Goal: Task Accomplishment & Management: Complete application form

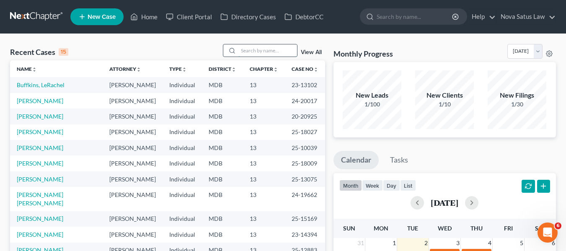
click at [245, 48] on input "search" at bounding box center [267, 50] width 59 height 12
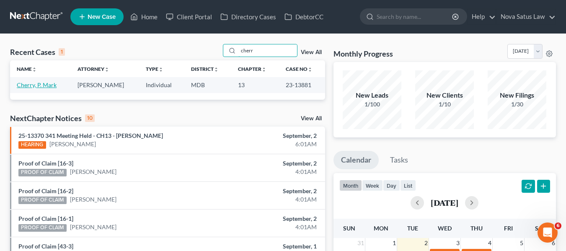
type input "cherr"
click at [32, 84] on link "Cherry, P. Mark" at bounding box center [37, 84] width 40 height 7
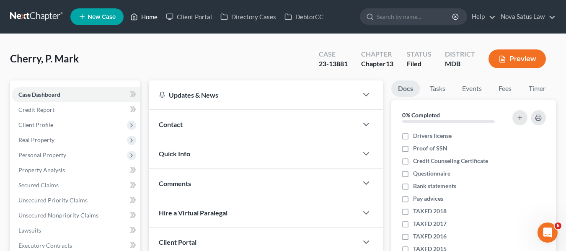
click at [151, 18] on link "Home" at bounding box center [144, 16] width 36 height 15
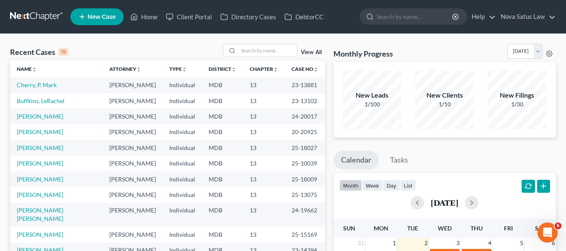
click at [306, 51] on link "View All" at bounding box center [311, 52] width 21 height 6
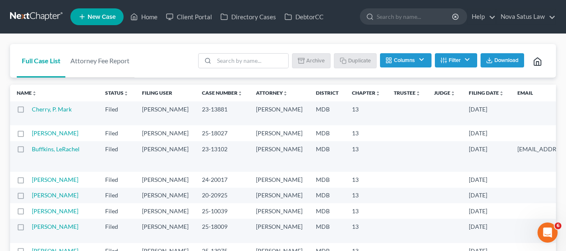
click at [28, 111] on label at bounding box center [28, 111] width 0 height 0
click at [32, 109] on input "checkbox" at bounding box center [34, 107] width 5 height 5
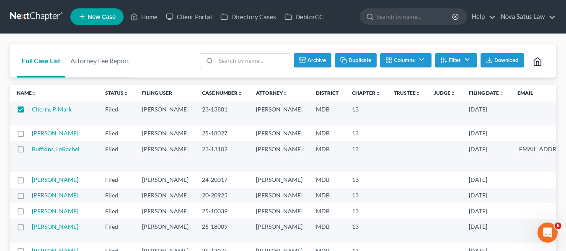
click at [348, 59] on button "Duplicate" at bounding box center [356, 60] width 42 height 14
checkbox input "false"
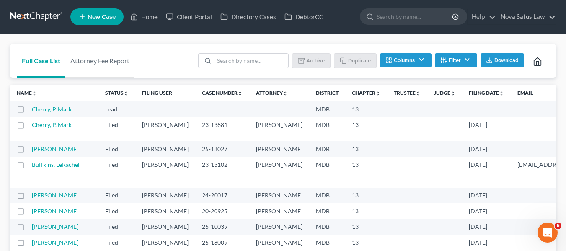
click at [39, 112] on link "Cherry, P. Mark" at bounding box center [52, 109] width 40 height 7
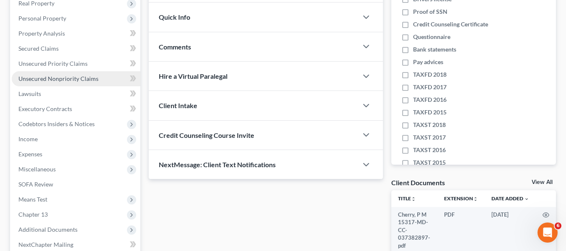
scroll to position [229, 0]
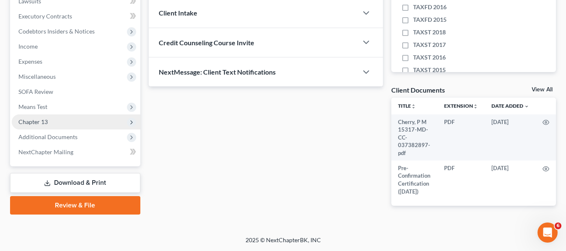
click at [35, 120] on span "Chapter 13" at bounding box center [32, 121] width 29 height 7
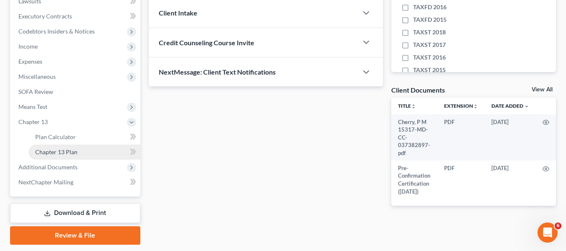
click at [47, 146] on link "Chapter 13 Plan" at bounding box center [84, 152] width 112 height 15
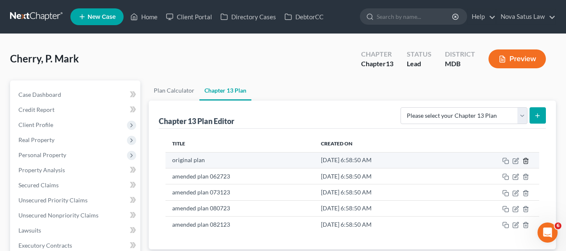
click at [525, 162] on line "button" at bounding box center [525, 161] width 0 height 2
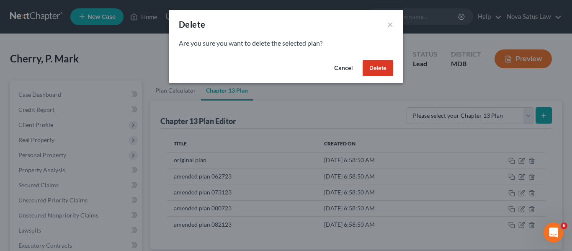
click at [384, 68] on button "Delete" at bounding box center [378, 68] width 31 height 17
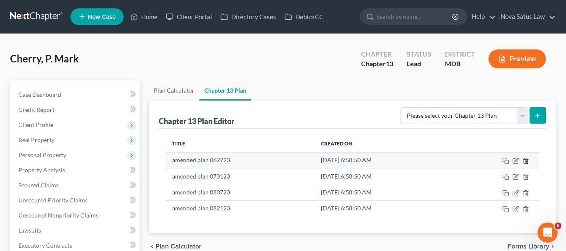
click at [527, 160] on icon "button" at bounding box center [525, 161] width 7 height 7
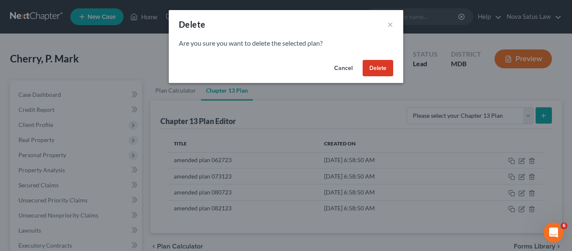
click at [370, 67] on button "Delete" at bounding box center [378, 68] width 31 height 17
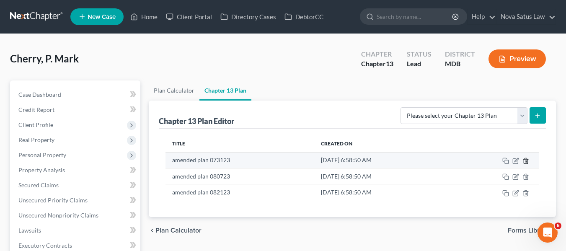
click at [526, 160] on line "button" at bounding box center [526, 161] width 0 height 2
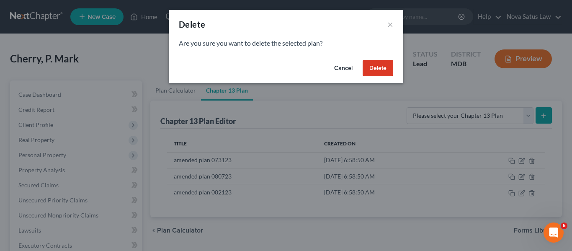
click at [378, 67] on button "Delete" at bounding box center [378, 68] width 31 height 17
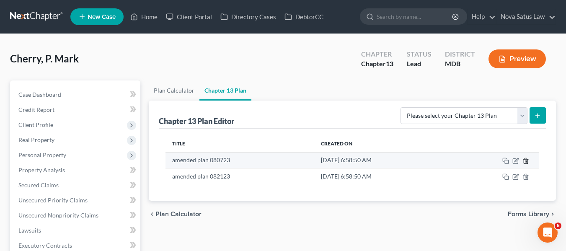
click at [525, 163] on icon "button" at bounding box center [525, 161] width 7 height 7
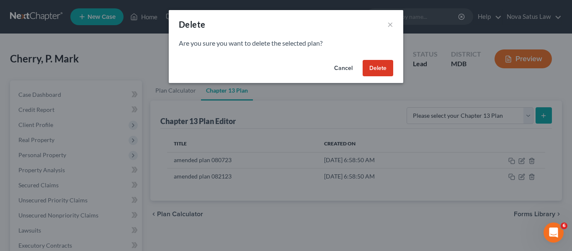
click at [373, 67] on button "Delete" at bounding box center [378, 68] width 31 height 17
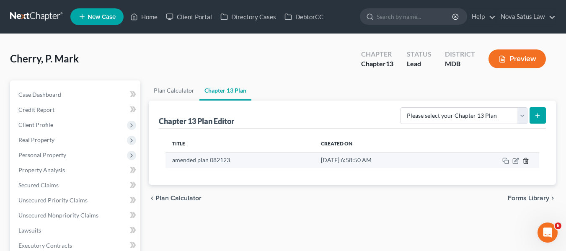
click at [527, 160] on icon "button" at bounding box center [525, 161] width 7 height 7
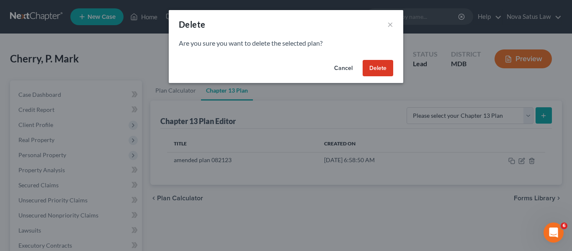
click at [382, 66] on button "Delete" at bounding box center [378, 68] width 31 height 17
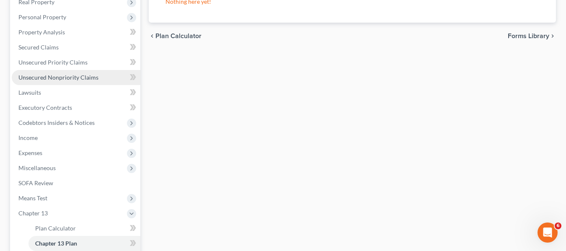
scroll to position [167, 0]
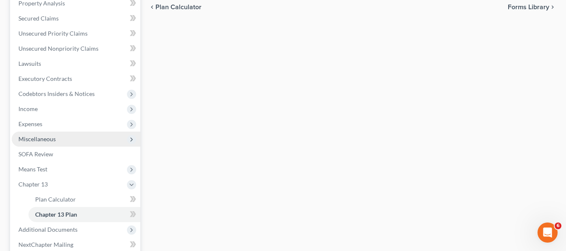
click at [54, 138] on span "Miscellaneous" at bounding box center [36, 138] width 37 height 7
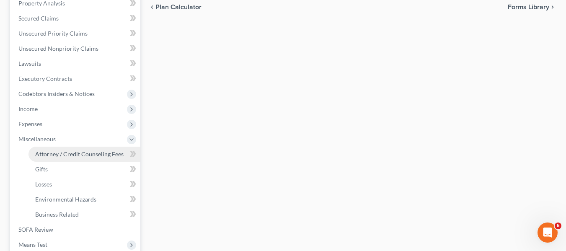
click at [64, 153] on span "Attorney / Credit Counseling Fees" at bounding box center [79, 153] width 88 height 7
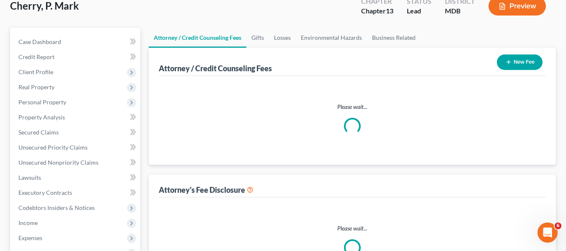
scroll to position [6, 0]
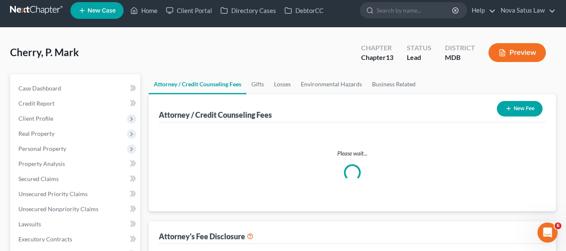
select select "2"
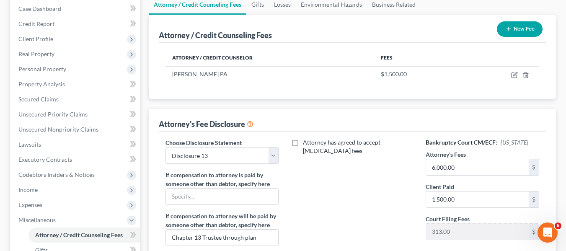
scroll to position [86, 0]
click at [469, 173] on input "6,000.00" at bounding box center [477, 167] width 103 height 16
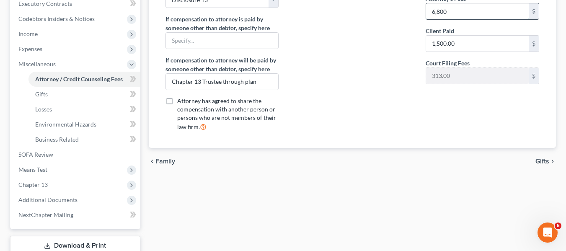
scroll to position [300, 0]
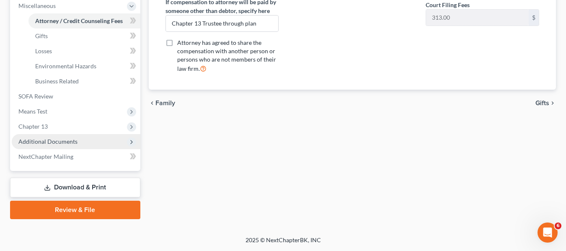
type input "6,800"
click at [47, 140] on span "Additional Documents" at bounding box center [47, 141] width 59 height 7
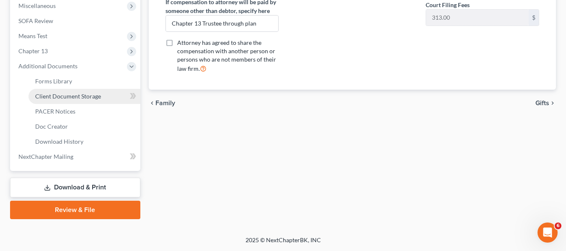
click at [53, 98] on span "Client Document Storage" at bounding box center [68, 96] width 66 height 7
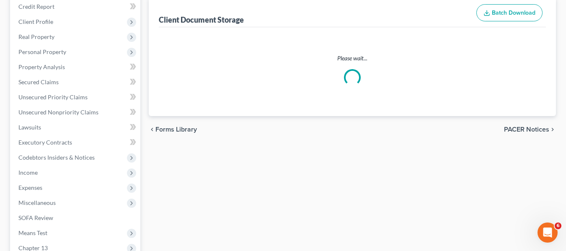
select select "14"
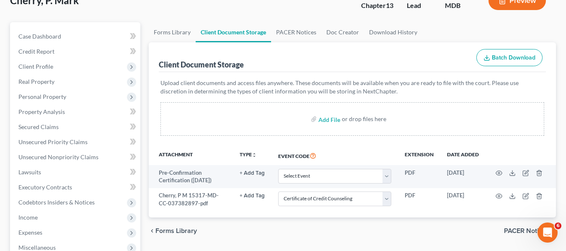
scroll to position [58, 0]
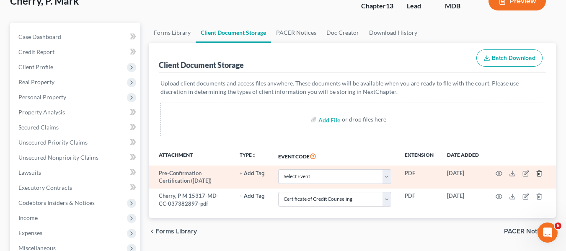
click at [540, 174] on line "button" at bounding box center [540, 174] width 0 height 2
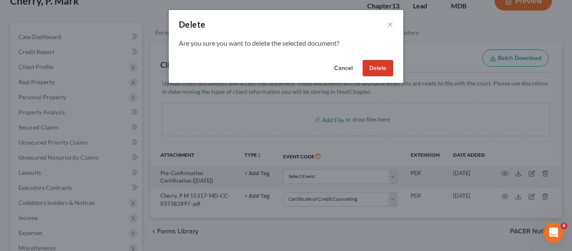
click at [380, 68] on button "Delete" at bounding box center [378, 68] width 31 height 17
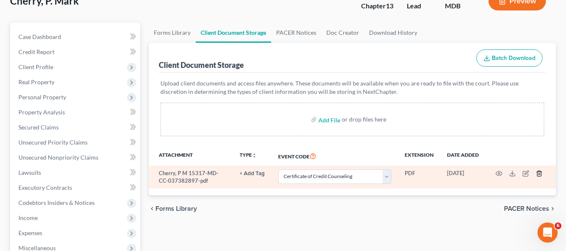
click at [540, 174] on line "button" at bounding box center [540, 174] width 0 height 2
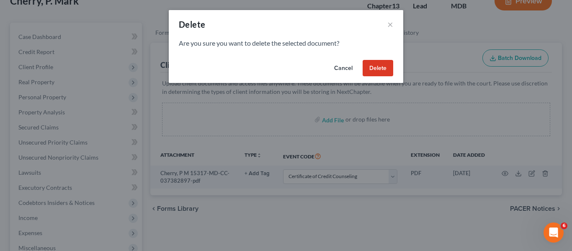
click at [368, 68] on button "Delete" at bounding box center [378, 68] width 31 height 17
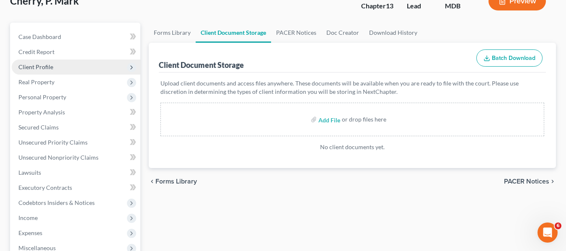
click at [66, 68] on span "Client Profile" at bounding box center [76, 66] width 129 height 15
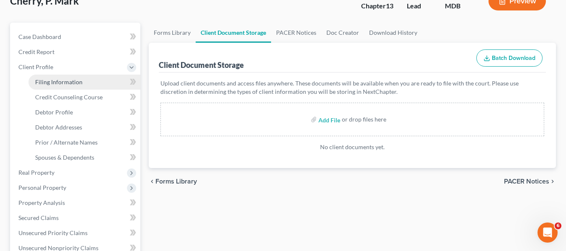
click at [69, 79] on span "Filing Information" at bounding box center [58, 81] width 47 height 7
select select "1"
select select "0"
select select "3"
select select "38"
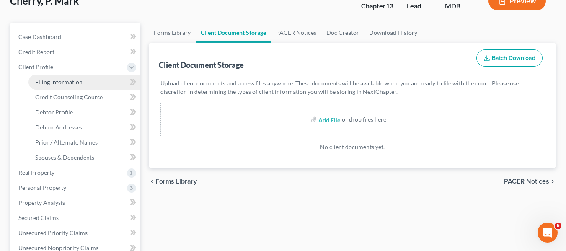
select select "0"
select select "21"
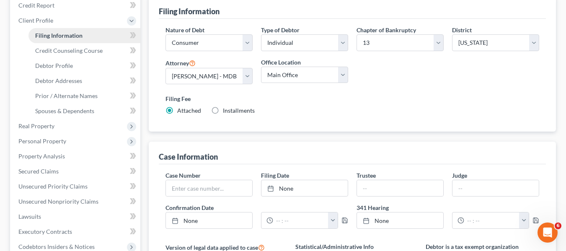
scroll to position [105, 0]
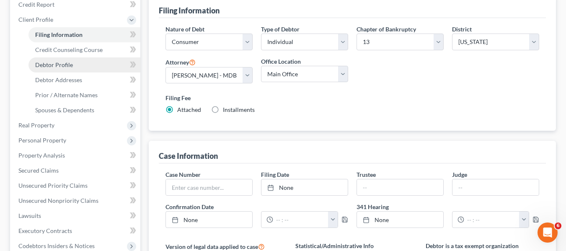
click at [57, 62] on span "Debtor Profile" at bounding box center [54, 64] width 38 height 7
select select "2"
select select "1"
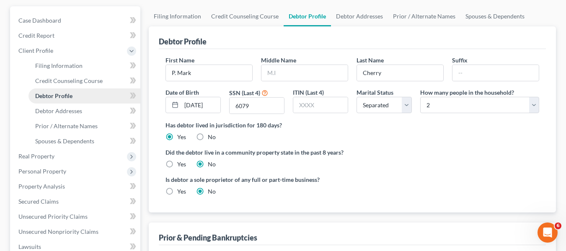
scroll to position [159, 0]
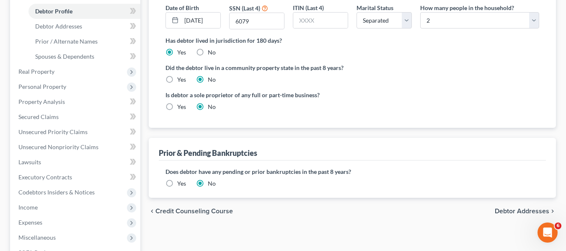
click at [177, 184] on label "Yes" at bounding box center [181, 183] width 9 height 8
click at [181, 184] on input "Yes" at bounding box center [183, 181] width 5 height 5
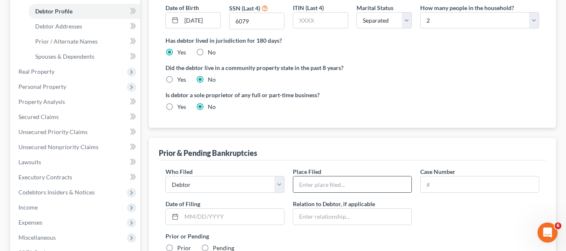
click at [300, 185] on input "text" at bounding box center [352, 184] width 118 height 16
type input "MD"
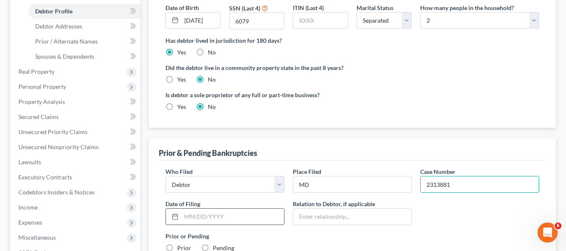
type input "2313881"
click at [186, 218] on input "text" at bounding box center [232, 217] width 103 height 16
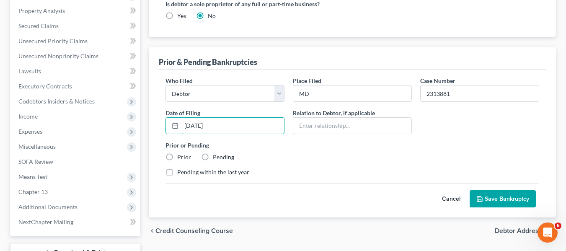
scroll to position [251, 0]
type input "[DATE]"
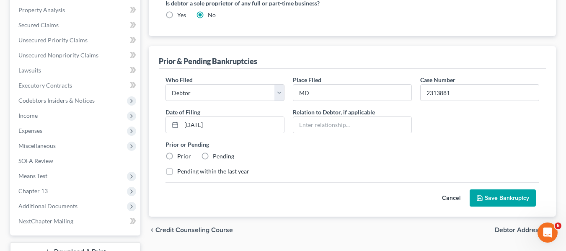
click at [177, 155] on label "Prior" at bounding box center [184, 156] width 14 height 8
click at [181, 155] on input "Prior" at bounding box center [183, 154] width 5 height 5
radio input "true"
click at [482, 195] on icon "submit" at bounding box center [479, 198] width 7 height 7
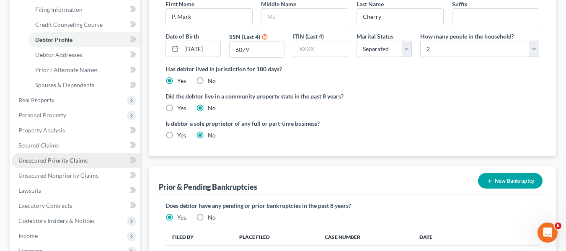
scroll to position [88, 0]
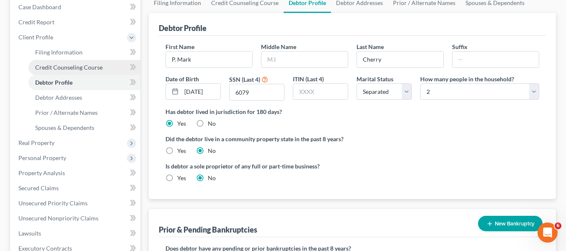
click at [51, 69] on span "Credit Counseling Course" at bounding box center [68, 67] width 67 height 7
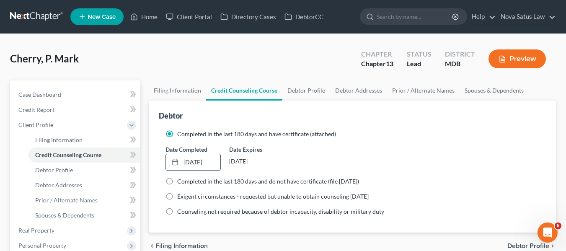
click at [194, 163] on link "[DATE]" at bounding box center [193, 162] width 54 height 16
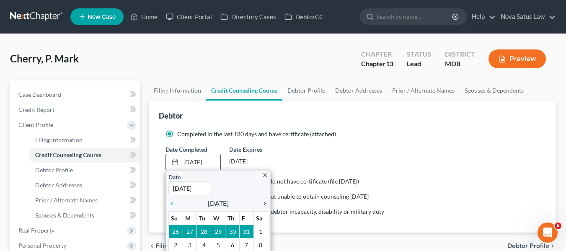
click at [265, 204] on icon "chevron_right" at bounding box center [262, 203] width 11 height 7
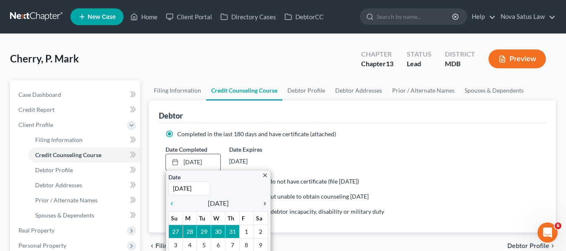
click at [265, 204] on icon "chevron_right" at bounding box center [262, 203] width 11 height 7
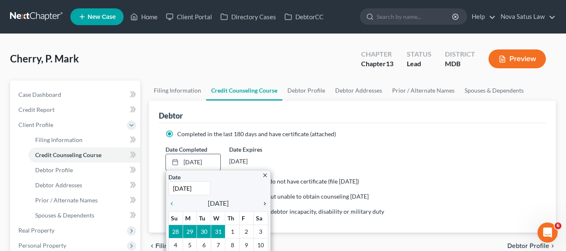
click at [265, 204] on icon "chevron_right" at bounding box center [262, 203] width 11 height 7
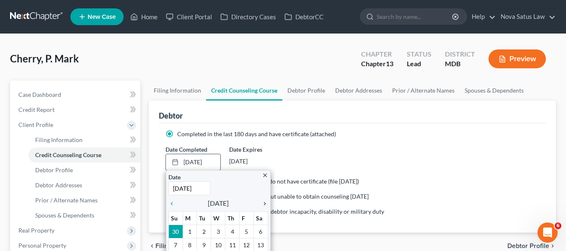
click at [265, 204] on icon "chevron_right" at bounding box center [262, 203] width 11 height 7
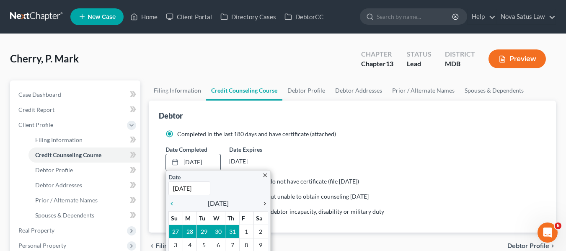
click at [265, 204] on icon "chevron_right" at bounding box center [262, 203] width 11 height 7
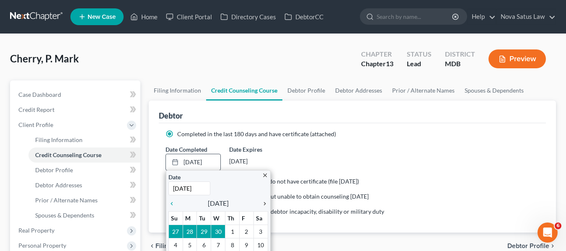
click at [265, 204] on icon "chevron_right" at bounding box center [262, 203] width 11 height 7
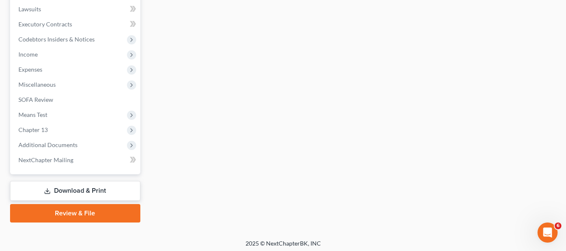
scroll to position [315, 0]
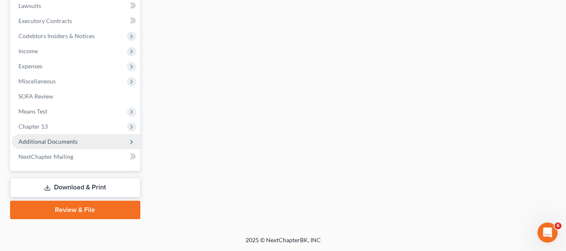
click at [57, 144] on span "Additional Documents" at bounding box center [47, 141] width 59 height 7
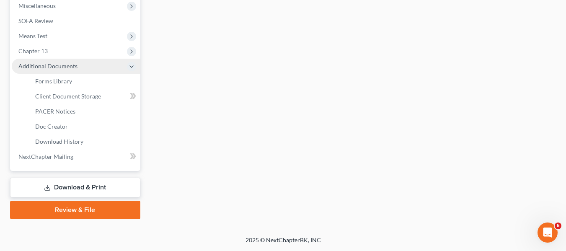
scroll to position [225, 0]
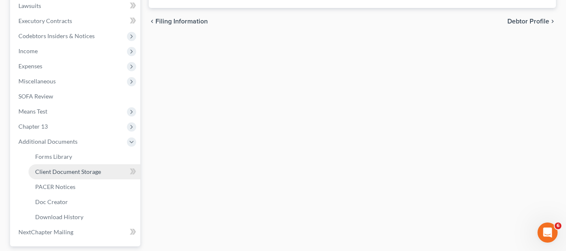
click at [62, 172] on span "Client Document Storage" at bounding box center [68, 171] width 66 height 7
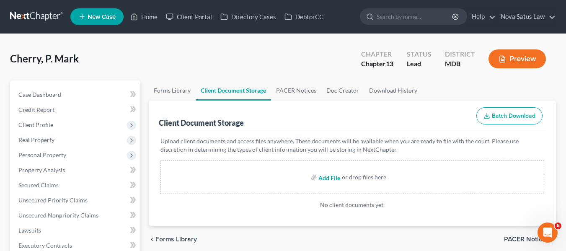
click at [322, 178] on input "file" at bounding box center [328, 177] width 20 height 15
type input "C:\fakepath\Cherry, P M 15317-MD-CC-040040845.pdf"
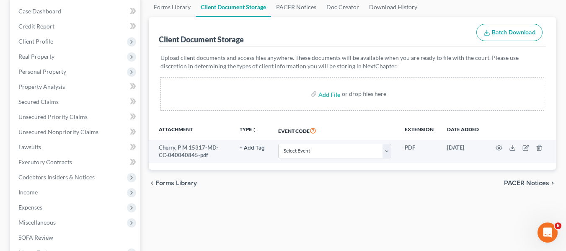
scroll to position [84, 0]
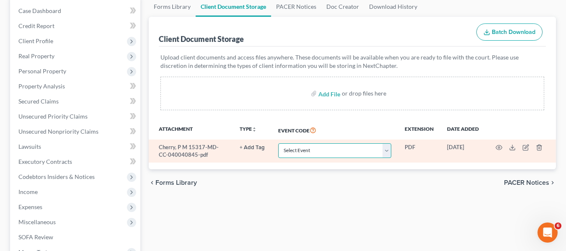
click at [349, 152] on select "Select Event Affidavit Affidavit of Adequate Protection and Lease Payments Affi…" at bounding box center [334, 150] width 113 height 15
select select "14"
click at [278, 143] on select "Select Event Affidavit Affidavit of Adequate Protection and Lease Payments Affi…" at bounding box center [334, 150] width 113 height 15
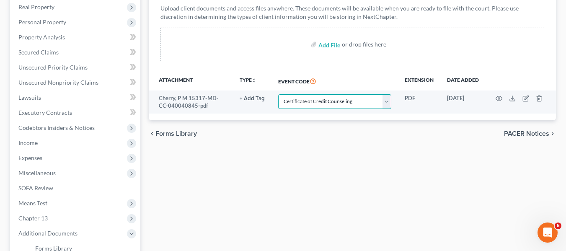
scroll to position [133, 0]
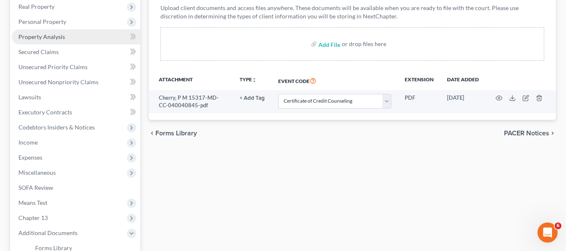
click at [44, 34] on span "Property Analysis" at bounding box center [41, 36] width 47 height 7
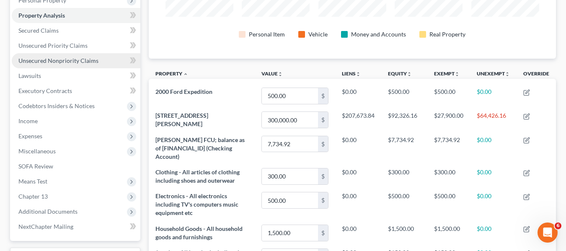
scroll to position [207, 0]
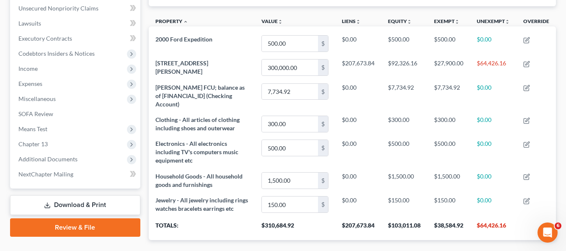
click at [65, 200] on link "Download & Print" at bounding box center [75, 205] width 130 height 20
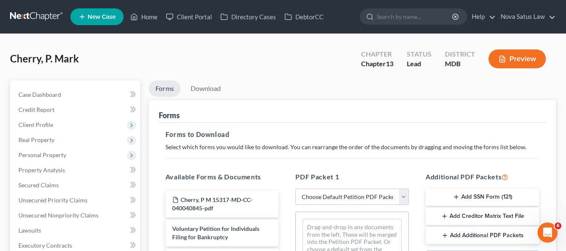
click at [339, 194] on select "Choose Default Petition PDF Packet Complete Bankruptcy Petition (all forms and …" at bounding box center [352, 197] width 114 height 17
select select "0"
click at [295, 189] on select "Choose Default Petition PDF Packet Complete Bankruptcy Petition (all forms and …" at bounding box center [352, 197] width 114 height 17
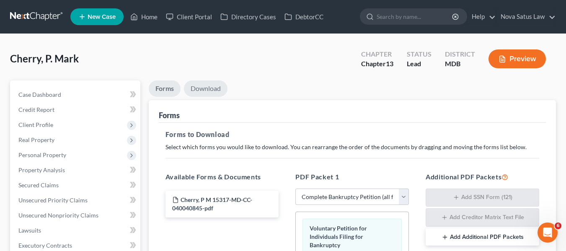
click at [210, 85] on link "Download" at bounding box center [206, 88] width 44 height 16
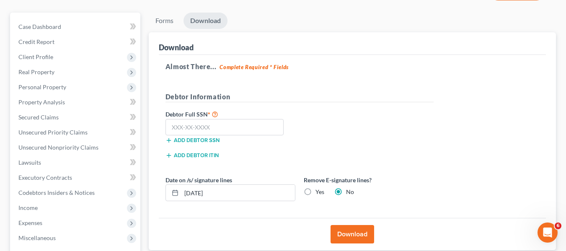
scroll to position [68, 0]
click at [170, 127] on input "text" at bounding box center [224, 127] width 119 height 17
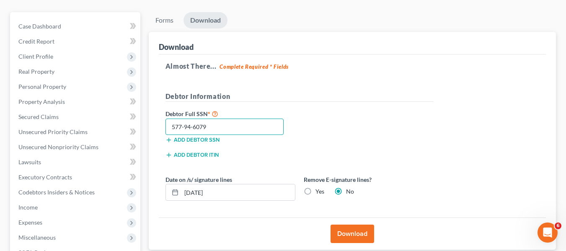
type input "577-94-6079"
click at [350, 234] on button "Download" at bounding box center [353, 234] width 44 height 18
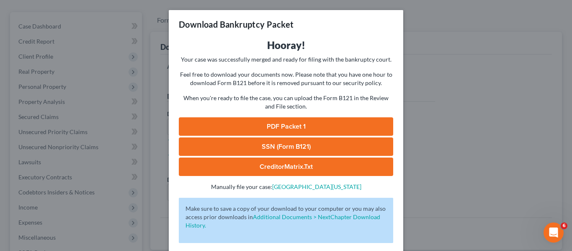
click at [292, 123] on link "PDF Packet 1" at bounding box center [286, 126] width 215 height 18
click at [268, 146] on link "SSN (Form B121)" at bounding box center [286, 146] width 215 height 18
click at [443, 27] on div "Download Bankruptcy Packet Hooray! Your case was successfully merged and ready …" at bounding box center [286, 125] width 572 height 251
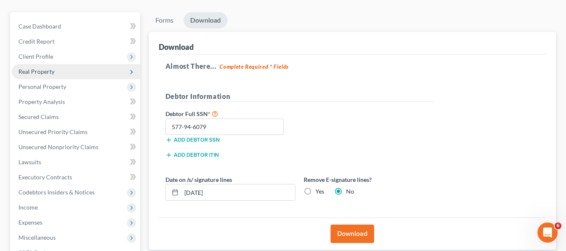
click at [38, 76] on span "Real Property" at bounding box center [76, 71] width 129 height 15
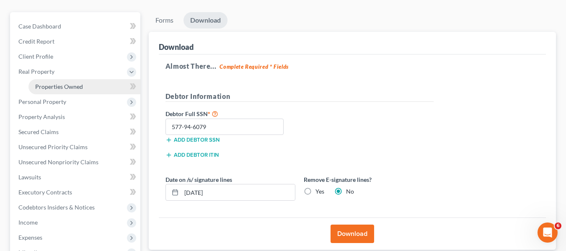
click at [41, 81] on link "Properties Owned" at bounding box center [84, 86] width 112 height 15
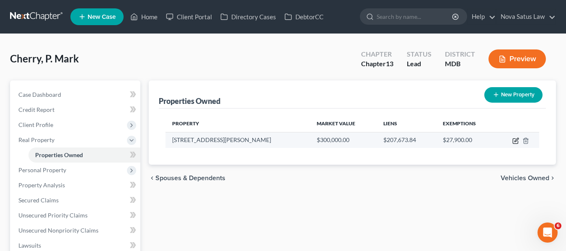
click at [515, 140] on icon "button" at bounding box center [515, 140] width 7 height 7
select select "21"
select select "3"
select select "1"
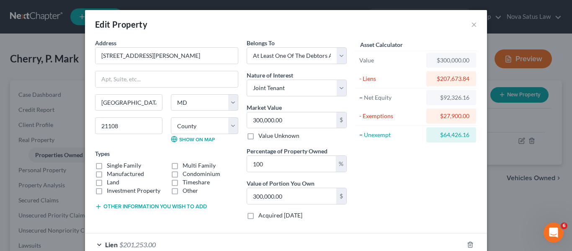
click at [375, 142] on div "= Unexempt" at bounding box center [391, 134] width 70 height 15
click at [287, 119] on input "300,000.00" at bounding box center [291, 120] width 89 height 16
type input "3"
type input "3.00"
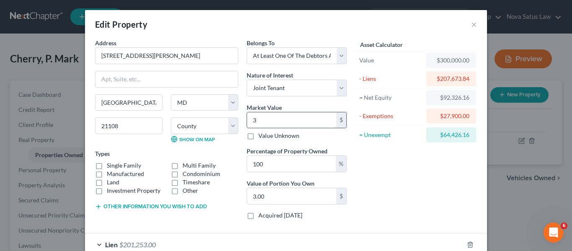
type input "30"
type input "30.00"
type input "309"
type input "309.00"
type input "3090"
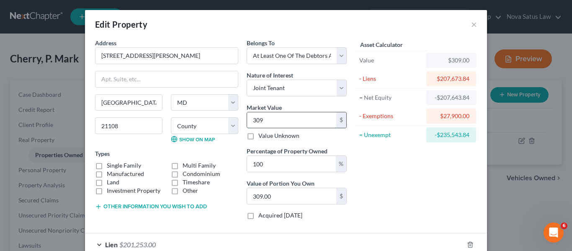
type input "3,090.00"
type input "3,0900"
type input "30,900.00"
type input "30,9000"
type input "309,000.00"
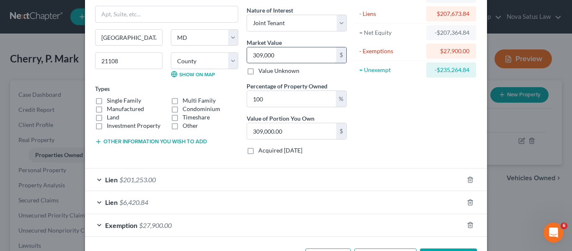
scroll to position [96, 0]
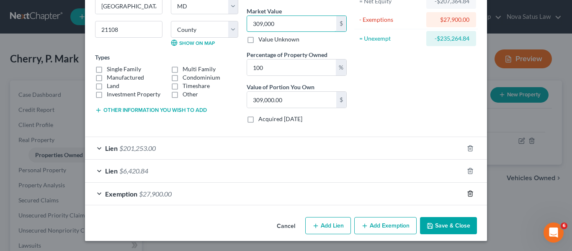
type input "309,000"
click at [471, 194] on line "button" at bounding box center [471, 195] width 0 height 2
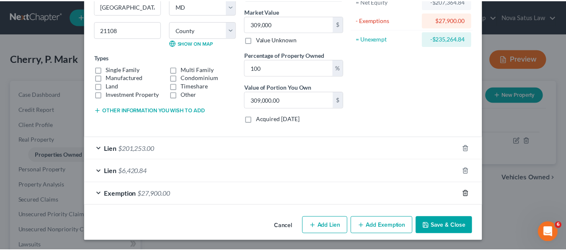
scroll to position [74, 0]
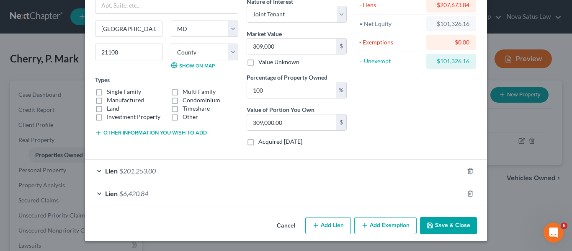
click at [446, 228] on button "Save & Close" at bounding box center [448, 226] width 57 height 18
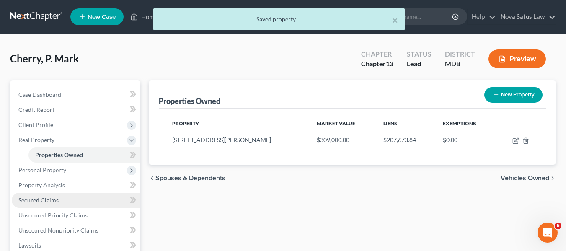
click at [30, 202] on span "Secured Claims" at bounding box center [38, 200] width 40 height 7
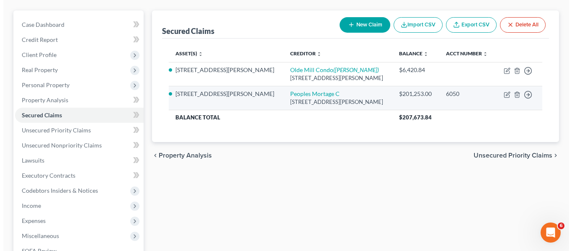
scroll to position [71, 0]
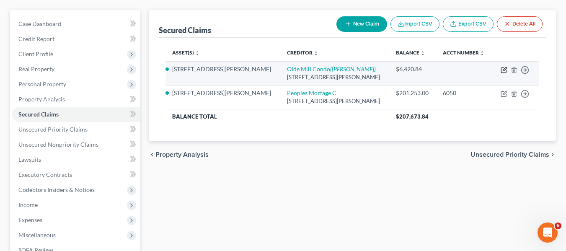
click at [502, 70] on icon "button" at bounding box center [504, 70] width 7 height 7
select select "21"
select select "0"
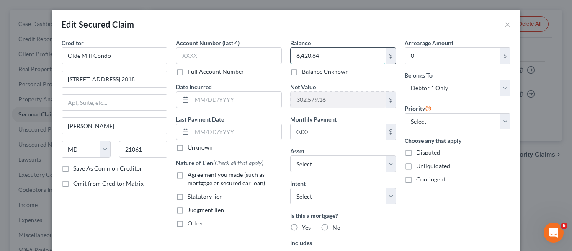
click at [364, 54] on input "6,420.84" at bounding box center [338, 56] width 95 height 16
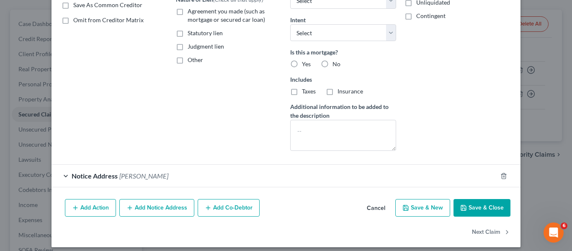
scroll to position [170, 0]
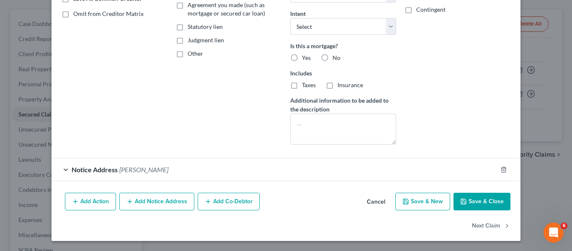
type input "0"
click at [471, 199] on button "Save & Close" at bounding box center [482, 202] width 57 height 18
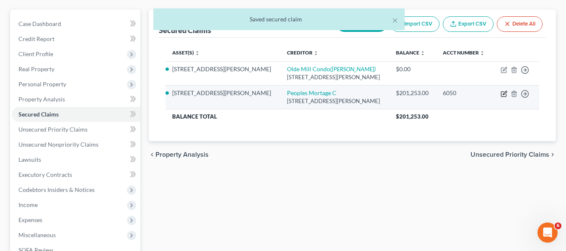
click at [504, 95] on icon "button" at bounding box center [505, 93] width 4 height 4
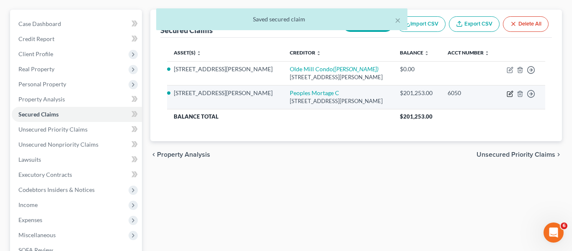
select select "33"
select select "8"
select select "2"
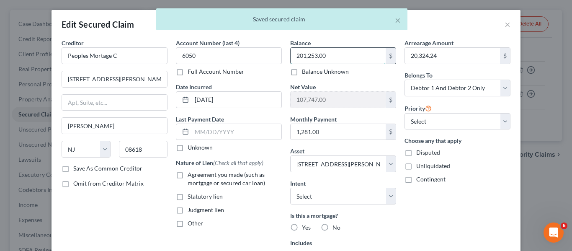
click at [350, 54] on input "201,253.00" at bounding box center [338, 56] width 95 height 16
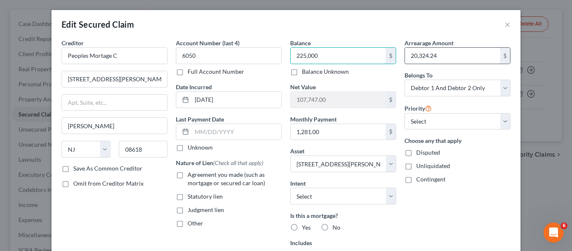
type input "225,000"
click at [455, 59] on input "20,324.24" at bounding box center [452, 56] width 95 height 16
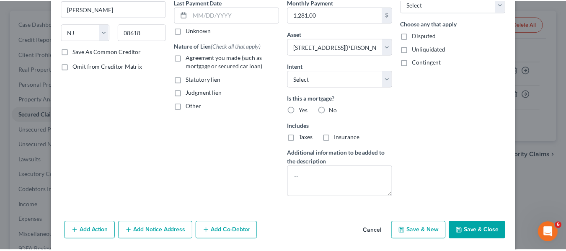
scroll to position [147, 0]
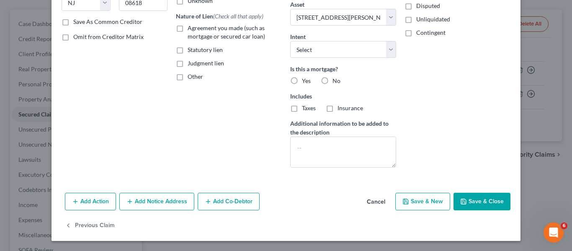
type input "30,000"
click at [476, 201] on button "Save & Close" at bounding box center [482, 202] width 57 height 18
select select
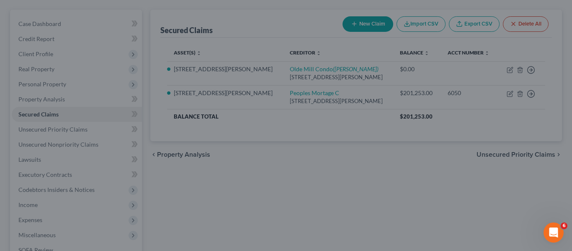
type input "225,000.00"
type input "84,000.00"
select select "8"
type input "30,000.00"
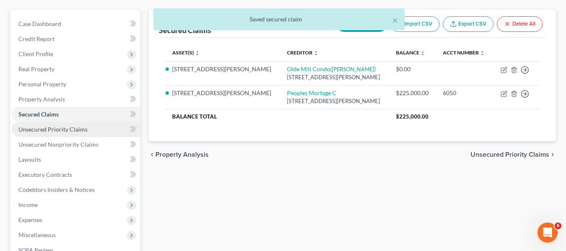
click at [34, 127] on span "Unsecured Priority Claims" at bounding box center [52, 129] width 69 height 7
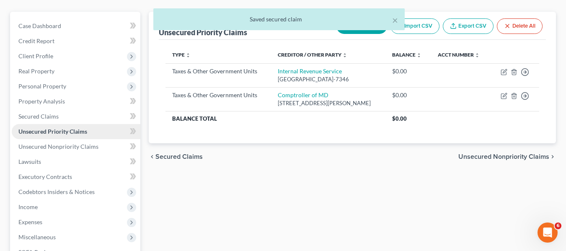
scroll to position [69, 0]
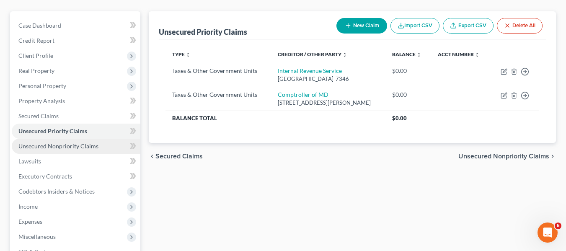
click at [39, 144] on span "Unsecured Nonpriority Claims" at bounding box center [58, 145] width 80 height 7
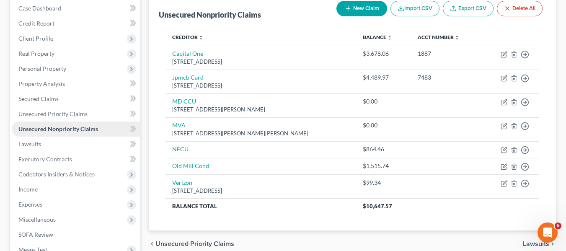
scroll to position [90, 0]
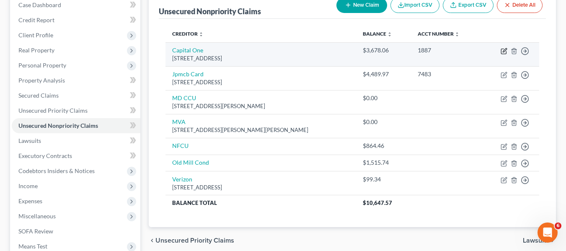
click at [502, 52] on icon "button" at bounding box center [504, 51] width 7 height 7
select select "48"
select select "2"
select select "0"
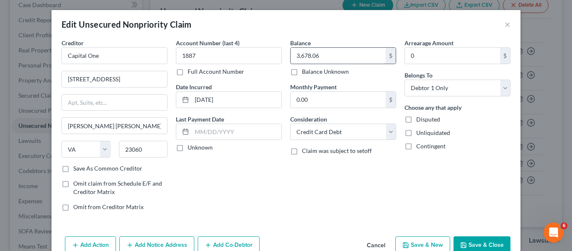
click at [342, 54] on input "3,678.06" at bounding box center [338, 56] width 95 height 16
click at [458, 241] on button "Save & Close" at bounding box center [482, 245] width 57 height 18
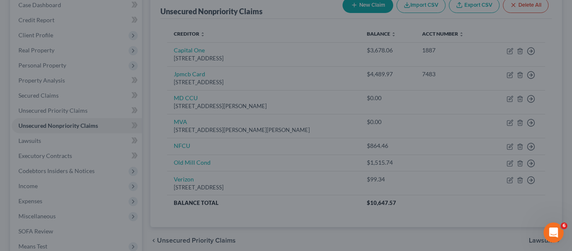
type input "0.00"
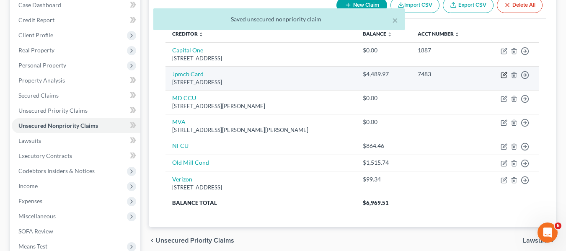
click at [505, 73] on icon "button" at bounding box center [504, 75] width 7 height 7
select select "7"
select select "1"
select select "0"
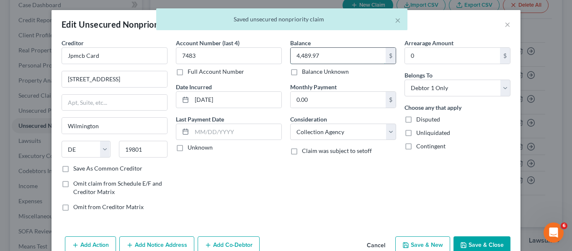
click at [355, 54] on input "4,489.97" at bounding box center [338, 56] width 95 height 16
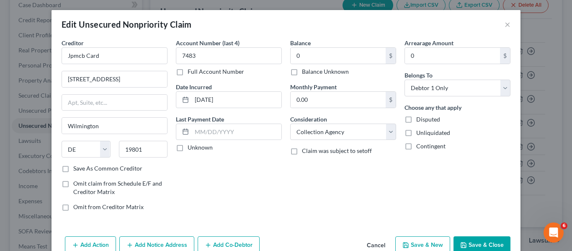
click at [460, 238] on button "Save & Close" at bounding box center [482, 245] width 57 height 18
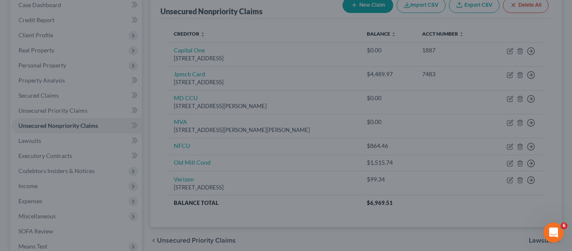
type input "0.00"
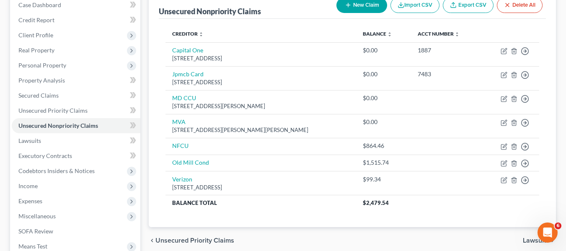
click at [345, 5] on icon "button" at bounding box center [348, 5] width 7 height 7
select select "0"
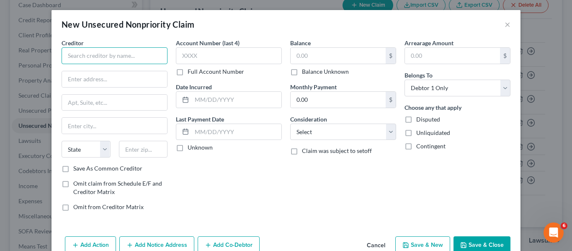
click at [100, 50] on input "text" at bounding box center [115, 55] width 106 height 17
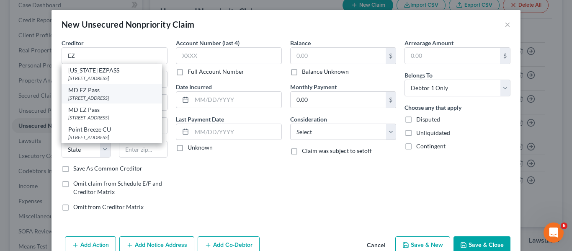
click at [103, 91] on div "MD EZ Pass" at bounding box center [111, 90] width 87 height 8
type input "MD EZ Pass"
type input "1 Turnpike Dr"
type input "[GEOGRAPHIC_DATA]"
select select "21"
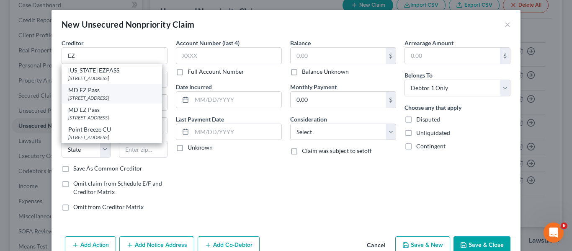
type input "21903"
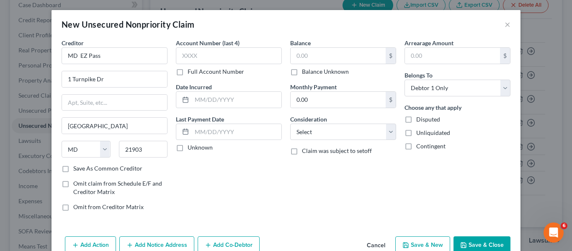
click at [470, 245] on button "Save & Close" at bounding box center [482, 245] width 57 height 18
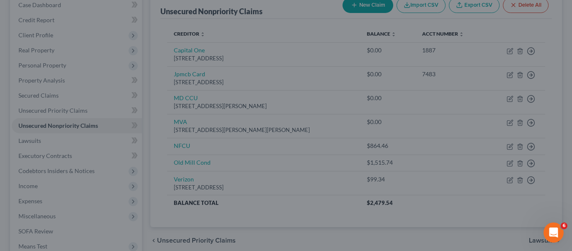
type input "0.00"
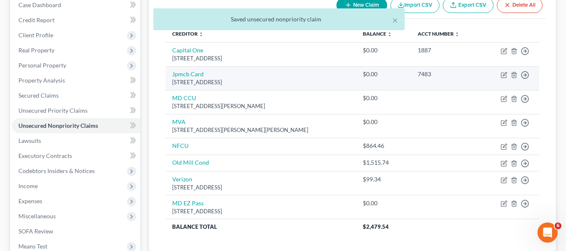
scroll to position [0, 0]
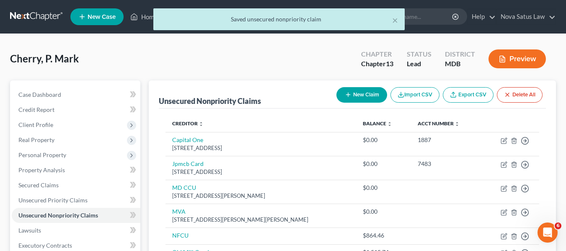
click at [352, 90] on button "New Claim" at bounding box center [361, 95] width 51 height 16
select select "0"
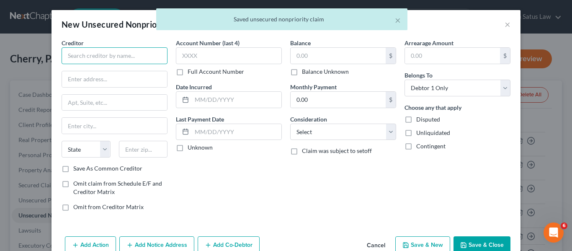
click at [87, 53] on input "text" at bounding box center [115, 55] width 106 height 17
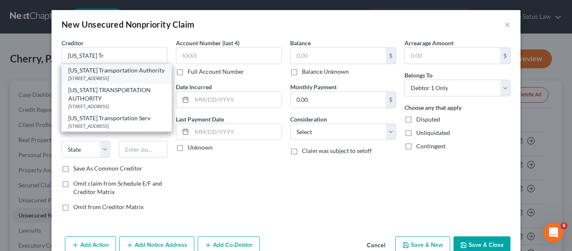
click at [88, 70] on div "[US_STATE] Transportation Authority" at bounding box center [116, 70] width 97 height 8
type input "[US_STATE] Transportation Authority"
type input "[STREET_ADDRESS]"
type input "[GEOGRAPHIC_DATA]"
select select "21"
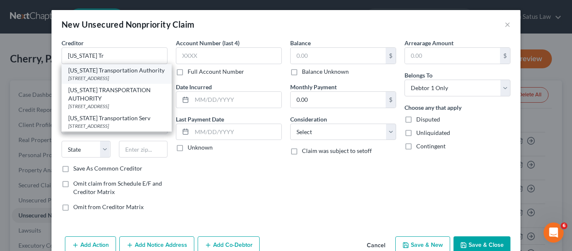
type input "21224"
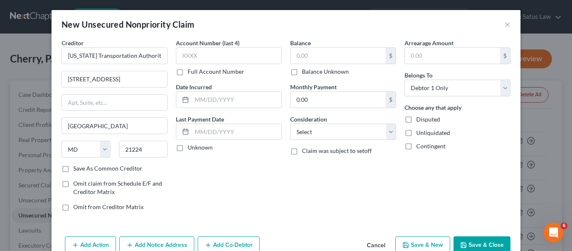
click at [455, 243] on button "Save & Close" at bounding box center [482, 245] width 57 height 18
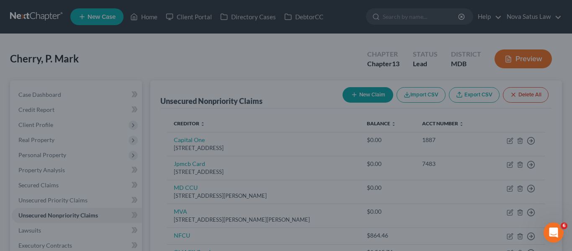
type input "0.00"
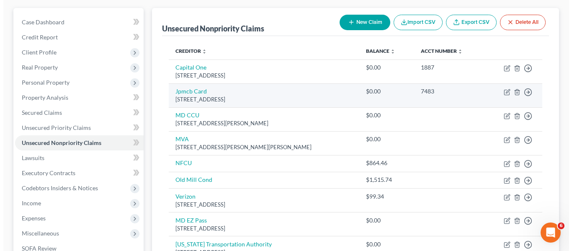
scroll to position [73, 0]
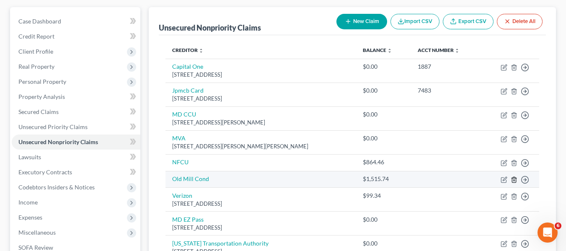
click at [514, 181] on line "button" at bounding box center [514, 180] width 0 height 2
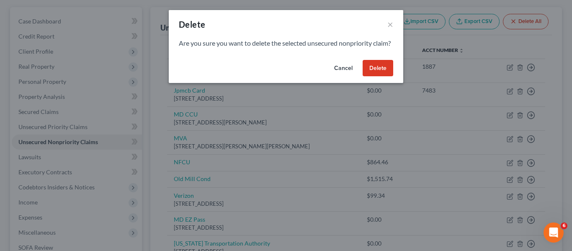
click at [382, 77] on button "Delete" at bounding box center [378, 68] width 31 height 17
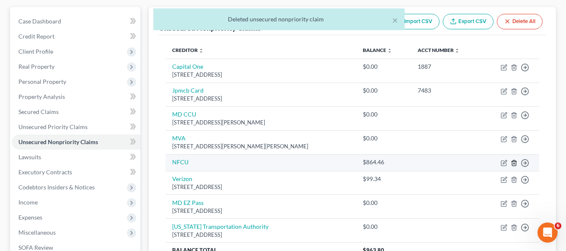
click at [514, 163] on line "button" at bounding box center [514, 164] width 0 height 2
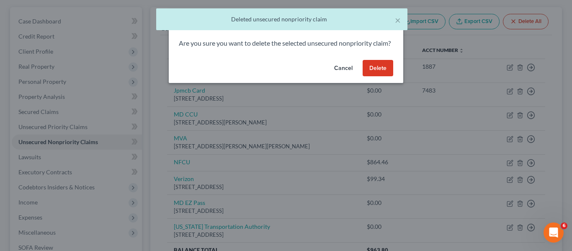
click at [347, 77] on button "Cancel" at bounding box center [344, 68] width 32 height 17
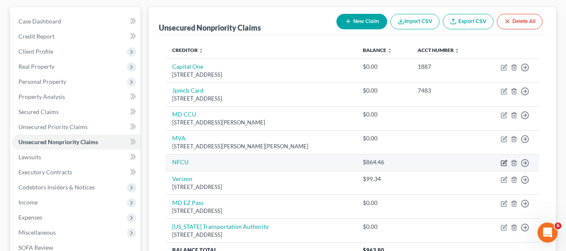
click at [503, 164] on icon "button" at bounding box center [505, 162] width 4 height 4
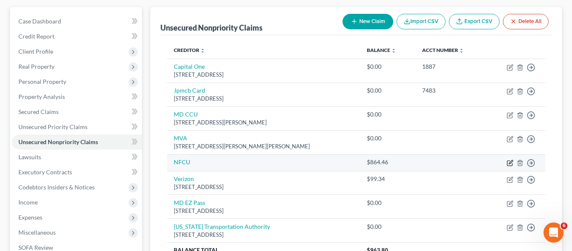
select select "0"
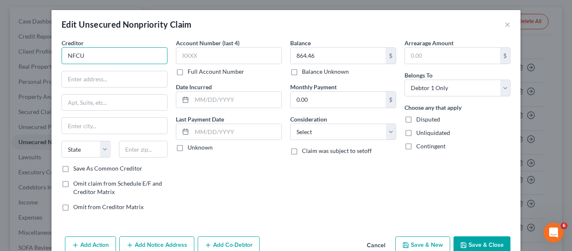
click at [132, 59] on input "NFCU" at bounding box center [115, 55] width 106 height 17
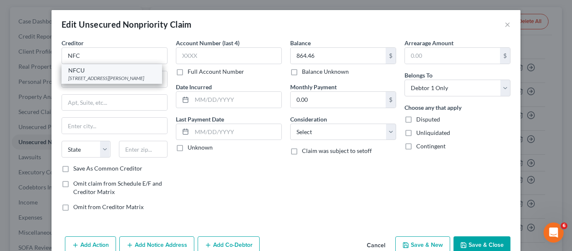
click at [119, 78] on div "[STREET_ADDRESS][PERSON_NAME]" at bounding box center [111, 78] width 87 height 7
type input "NFCU"
type input "P O BOX 3000"
type input "[PERSON_NAME]"
select select "48"
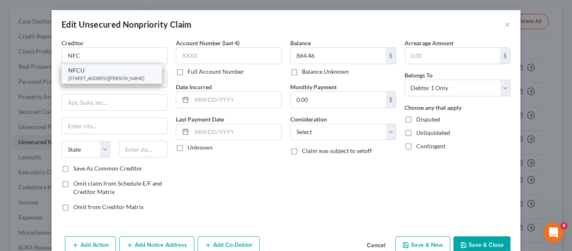
type input "22119"
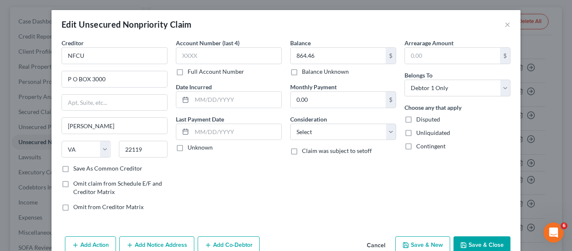
click at [464, 238] on button "Save & Close" at bounding box center [482, 245] width 57 height 18
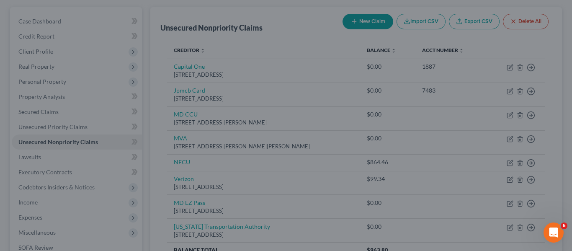
type input "0"
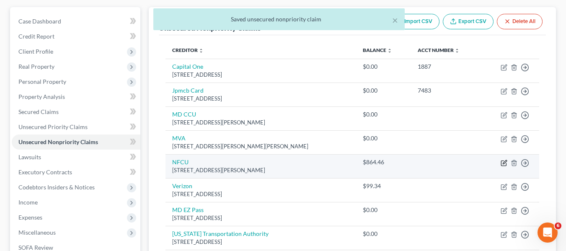
click at [502, 164] on icon "button" at bounding box center [504, 163] width 7 height 7
select select "48"
select select "0"
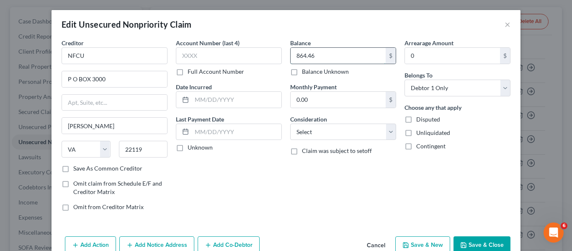
click at [318, 60] on input "864.46" at bounding box center [338, 56] width 95 height 16
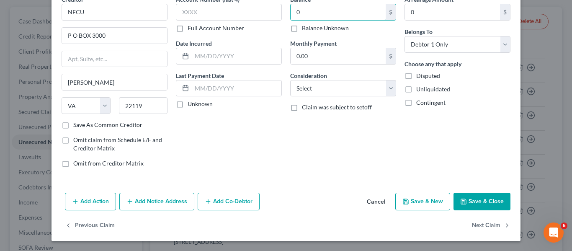
type input "0"
click at [461, 200] on icon "button" at bounding box center [463, 201] width 7 height 7
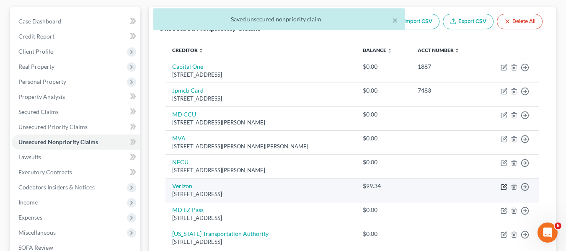
click at [502, 186] on icon "button" at bounding box center [504, 187] width 7 height 7
select select "42"
select select "0"
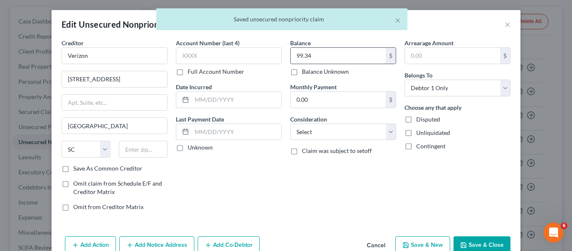
click at [330, 58] on input "99.34" at bounding box center [338, 56] width 95 height 16
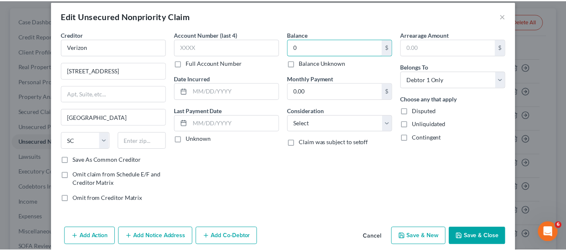
scroll to position [9, 0]
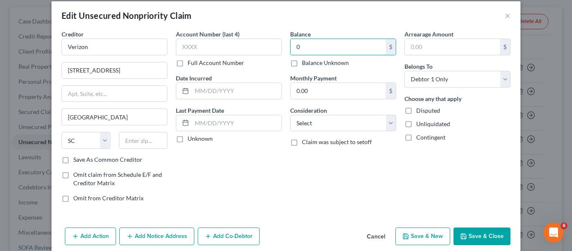
type input "0"
click at [460, 246] on div "Add Action Add Notice Address Add Co-Debtor Cancel Save & New Save & Close" at bounding box center [286, 238] width 469 height 28
click at [460, 243] on button "Save & Close" at bounding box center [482, 237] width 57 height 18
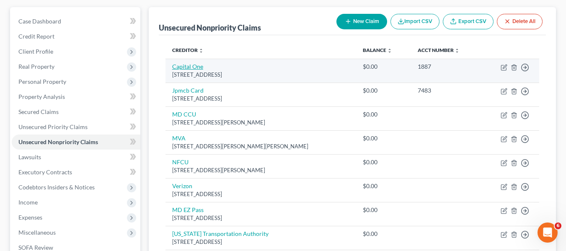
scroll to position [0, 0]
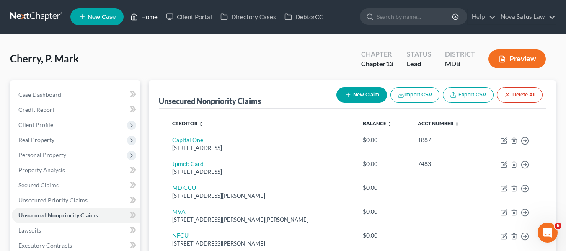
click at [151, 19] on link "Home" at bounding box center [144, 16] width 36 height 15
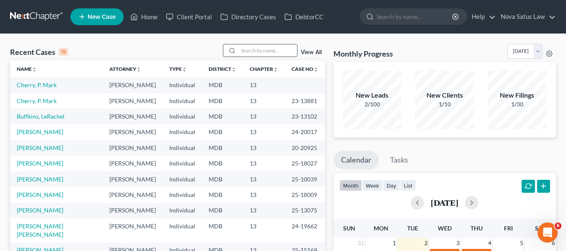
click at [251, 51] on input "search" at bounding box center [267, 50] width 59 height 12
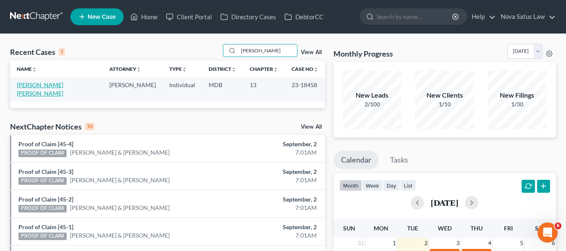
type input "[PERSON_NAME]"
click at [35, 83] on link "[PERSON_NAME] [PERSON_NAME]" at bounding box center [40, 89] width 47 height 16
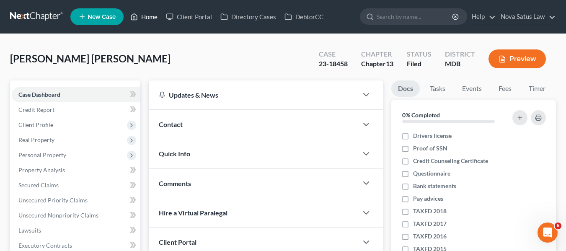
click at [151, 17] on link "Home" at bounding box center [144, 16] width 36 height 15
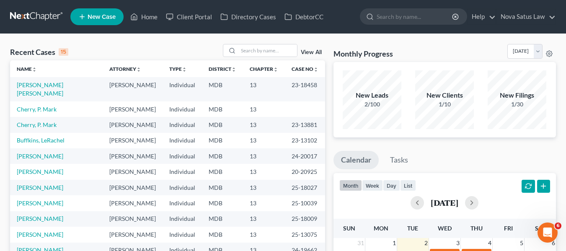
click at [307, 52] on link "View All" at bounding box center [311, 52] width 21 height 6
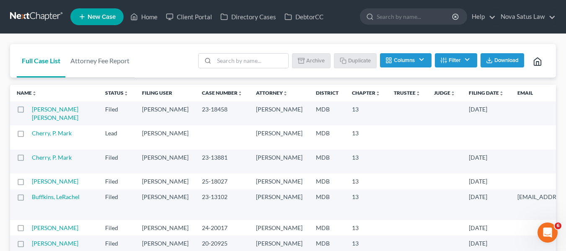
click at [28, 111] on label at bounding box center [28, 111] width 0 height 0
click at [32, 110] on input "checkbox" at bounding box center [34, 107] width 5 height 5
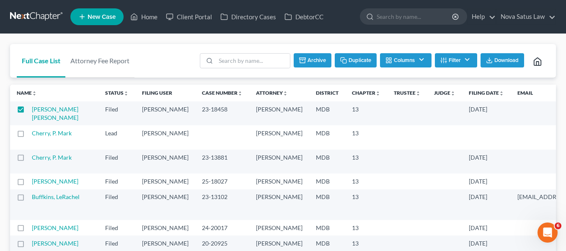
click at [353, 64] on button "Duplicate" at bounding box center [356, 60] width 42 height 14
checkbox input "false"
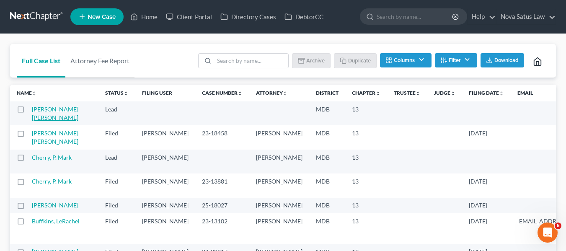
click at [45, 111] on link "[PERSON_NAME] [PERSON_NAME]" at bounding box center [55, 114] width 47 height 16
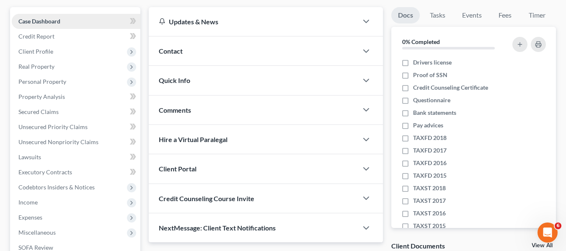
scroll to position [88, 0]
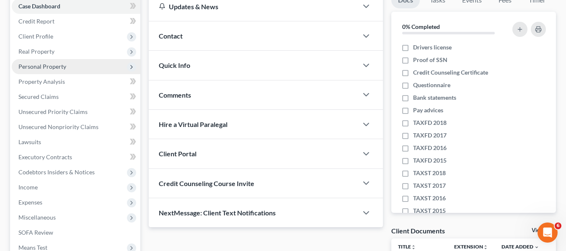
click at [62, 67] on span "Personal Property" at bounding box center [42, 66] width 48 height 7
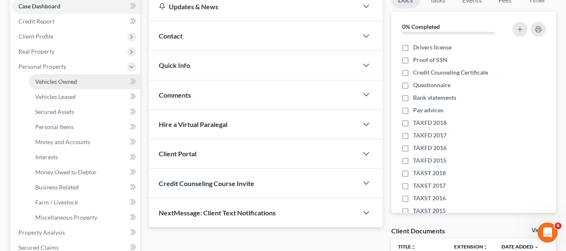
click at [66, 80] on span "Vehicles Owned" at bounding box center [56, 81] width 42 height 7
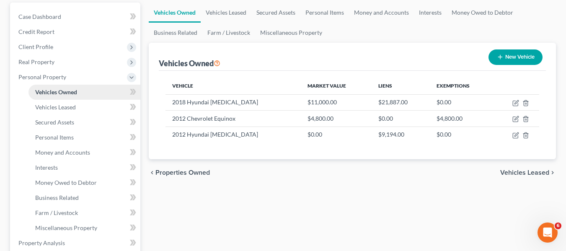
scroll to position [79, 0]
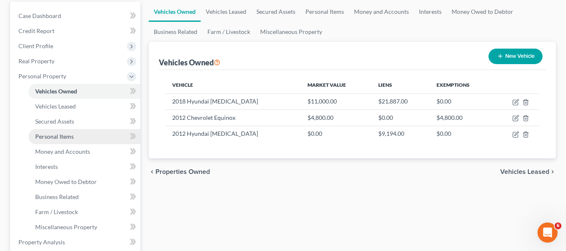
click at [70, 134] on span "Personal Items" at bounding box center [54, 136] width 39 height 7
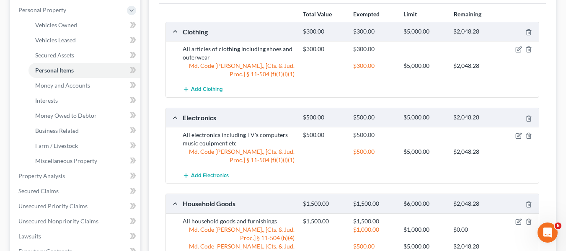
scroll to position [145, 0]
click at [71, 88] on span "Money and Accounts" at bounding box center [62, 85] width 55 height 7
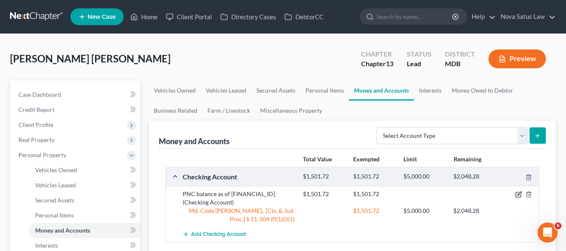
click at [518, 194] on icon "button" at bounding box center [518, 194] width 7 height 7
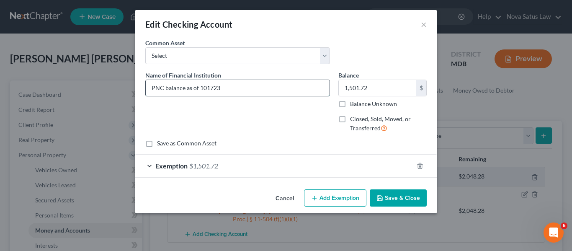
click at [272, 92] on input "PNC balance as of 101723" at bounding box center [238, 88] width 184 height 16
type input "PNC balance as of"
click at [370, 88] on input "1,501.72" at bounding box center [378, 88] width 78 height 16
click at [418, 165] on icon "button" at bounding box center [420, 165] width 4 height 5
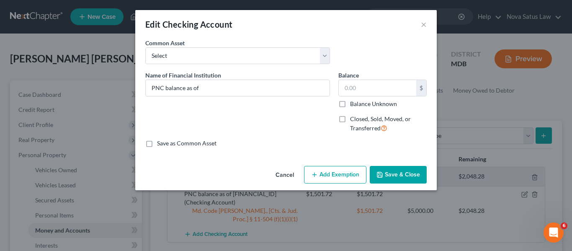
click at [396, 173] on button "Save & Close" at bounding box center [398, 175] width 57 height 18
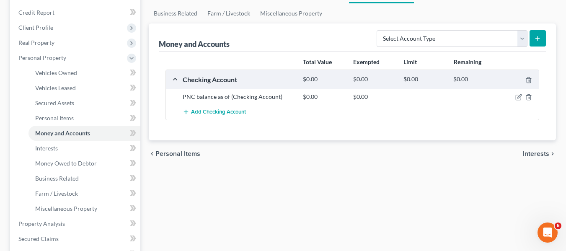
scroll to position [99, 0]
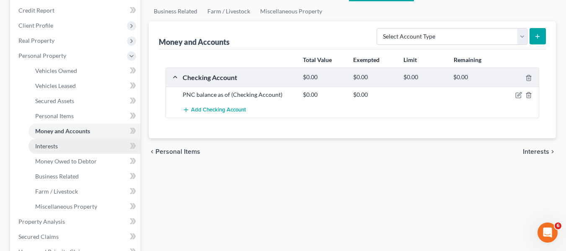
click at [80, 147] on link "Interests" at bounding box center [84, 146] width 112 height 15
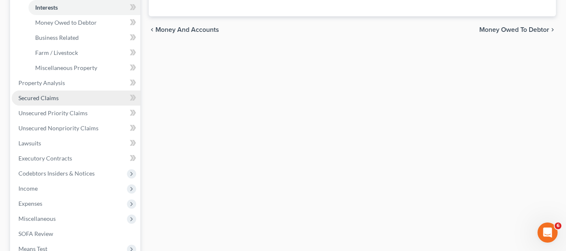
scroll to position [238, 0]
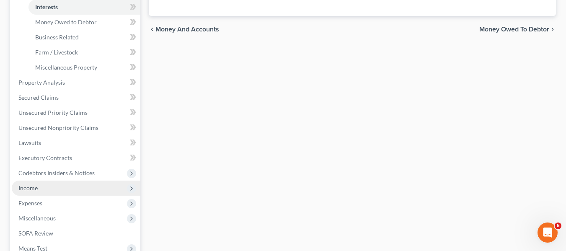
click at [52, 184] on span "Income" at bounding box center [76, 188] width 129 height 15
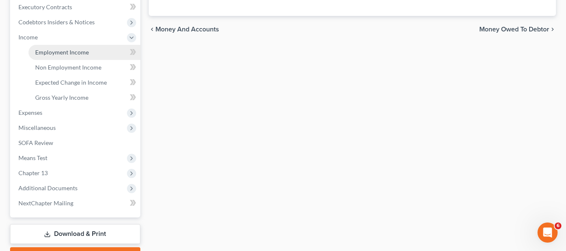
click at [65, 56] on link "Employment Income" at bounding box center [84, 52] width 112 height 15
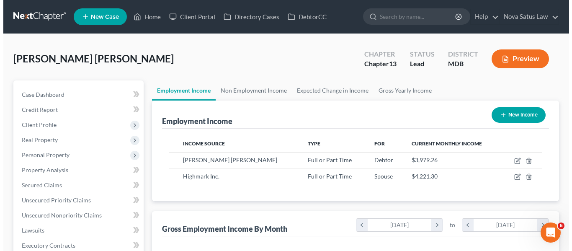
scroll to position [150, 228]
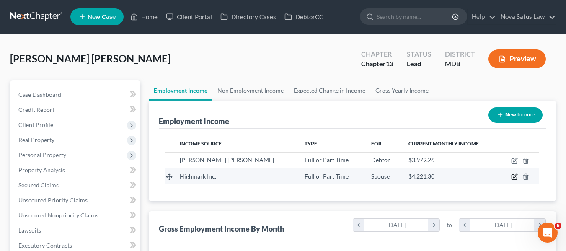
click at [515, 178] on icon "button" at bounding box center [515, 176] width 4 height 4
select select "0"
select select "2"
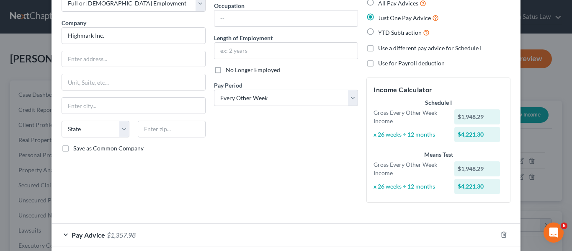
scroll to position [93, 0]
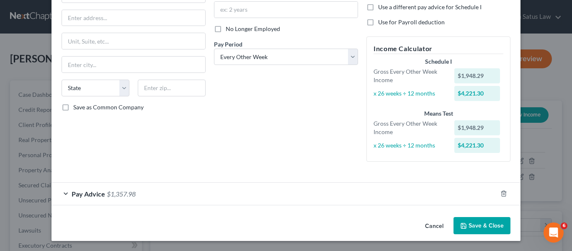
click at [84, 195] on span "Pay Advice" at bounding box center [89, 194] width 34 height 8
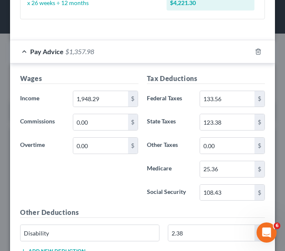
scroll to position [406, 0]
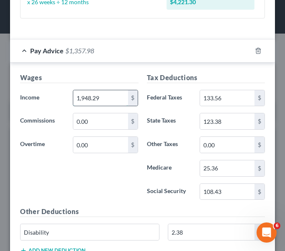
click at [108, 99] on input "1,948.29" at bounding box center [100, 98] width 54 height 16
type input "2,103.04"
click at [228, 98] on input "133.56" at bounding box center [227, 98] width 54 height 16
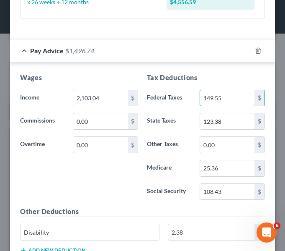
type input "149.55"
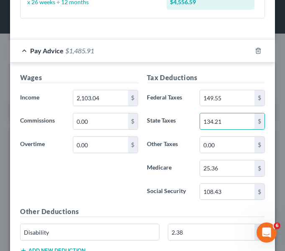
type input "134.21"
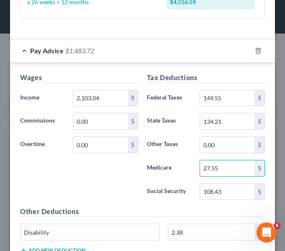
type input "27.55"
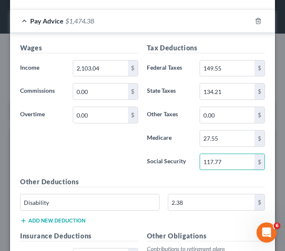
scroll to position [436, 0]
type input "117.77"
click at [195, 201] on input "2.38" at bounding box center [211, 202] width 86 height 16
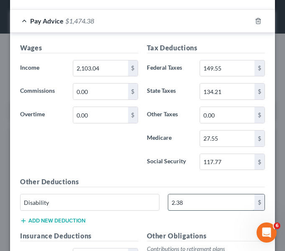
click at [195, 201] on input "2.38" at bounding box center [211, 202] width 86 height 16
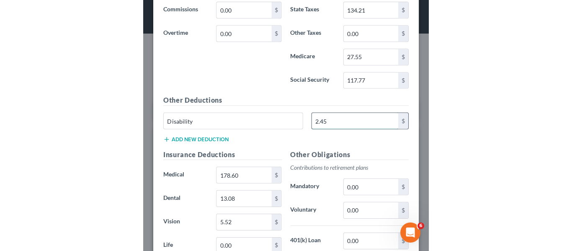
scroll to position [517, 0]
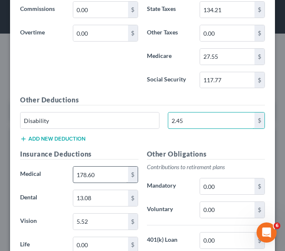
type input "2.45"
click at [123, 170] on input "178.60" at bounding box center [100, 174] width 54 height 16
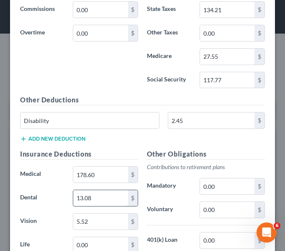
click at [98, 196] on input "13.08" at bounding box center [100, 198] width 54 height 16
type input "16.61"
click at [96, 219] on input "5.52" at bounding box center [100, 221] width 54 height 16
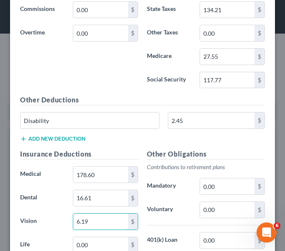
type input "6.19"
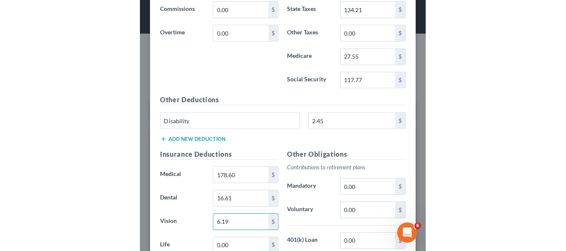
scroll to position [298, 0]
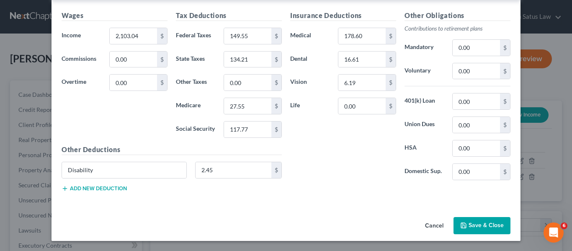
click at [463, 224] on icon "button" at bounding box center [463, 225] width 5 height 5
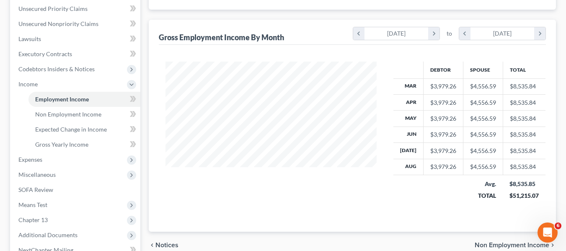
scroll to position [192, 0]
click at [58, 174] on span "Miscellaneous" at bounding box center [76, 174] width 129 height 15
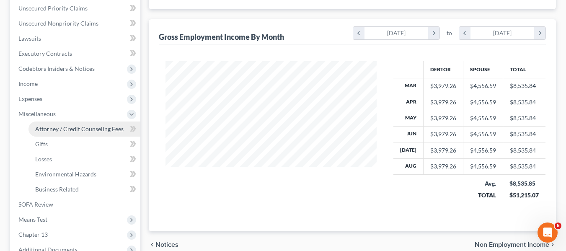
click at [73, 130] on span "Attorney / Credit Counseling Fees" at bounding box center [79, 128] width 88 height 7
select select "2"
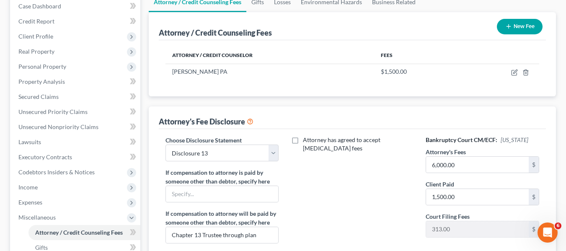
scroll to position [89, 0]
click at [470, 164] on input "6,000.00" at bounding box center [477, 164] width 103 height 16
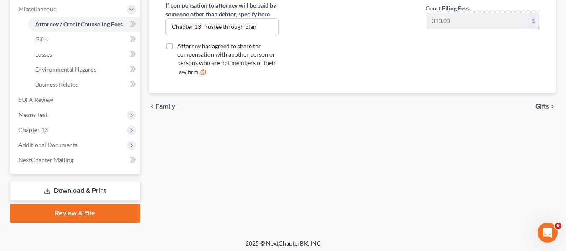
scroll to position [297, 0]
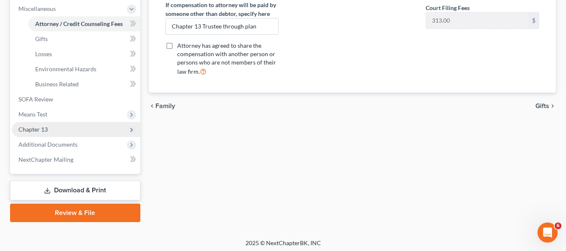
type input "6,800"
click at [53, 132] on span "Chapter 13" at bounding box center [76, 129] width 129 height 15
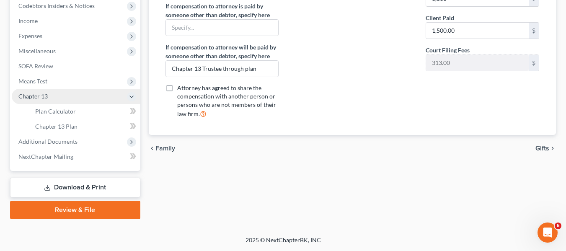
scroll to position [255, 0]
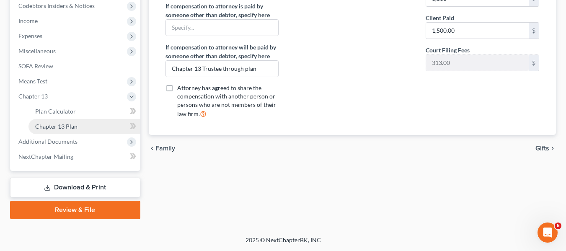
click at [54, 130] on link "Chapter 13 Plan" at bounding box center [84, 126] width 112 height 15
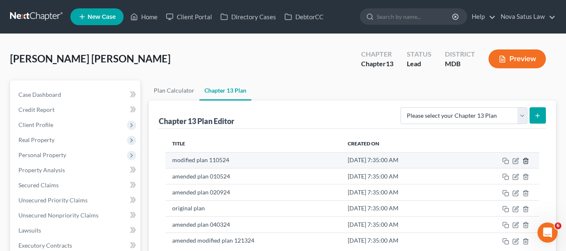
click at [526, 162] on line "button" at bounding box center [526, 161] width 0 height 2
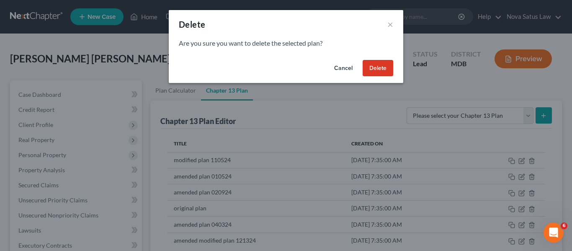
click at [372, 68] on button "Delete" at bounding box center [378, 68] width 31 height 17
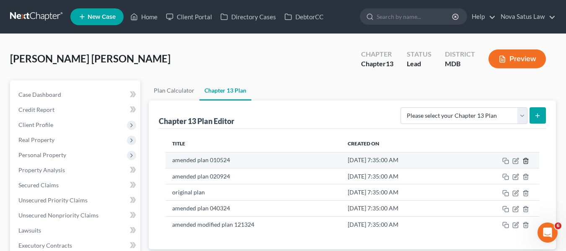
click at [525, 162] on line "button" at bounding box center [525, 161] width 0 height 2
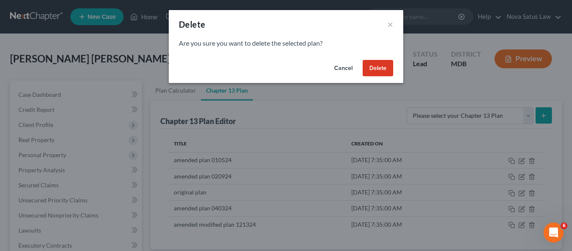
click at [376, 68] on button "Delete" at bounding box center [378, 68] width 31 height 17
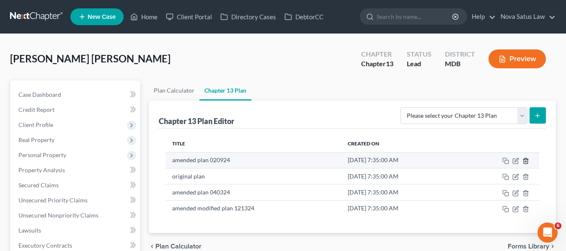
click at [525, 160] on icon "button" at bounding box center [525, 161] width 7 height 7
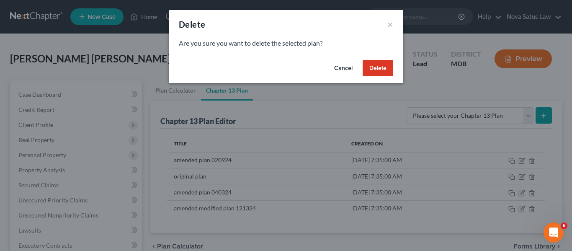
click at [370, 66] on button "Delete" at bounding box center [378, 68] width 31 height 17
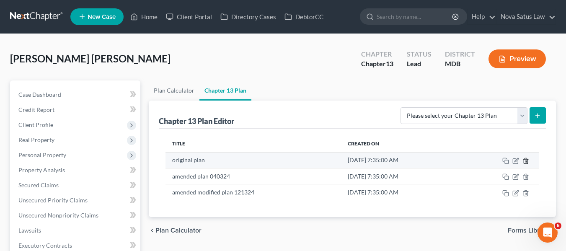
click at [525, 161] on line "button" at bounding box center [525, 161] width 0 height 2
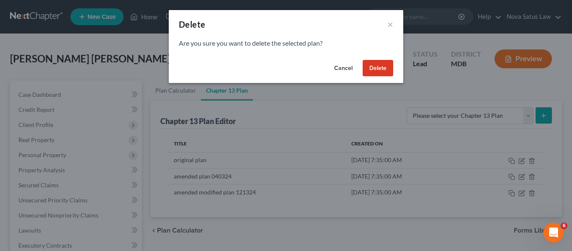
click at [370, 67] on button "Delete" at bounding box center [378, 68] width 31 height 17
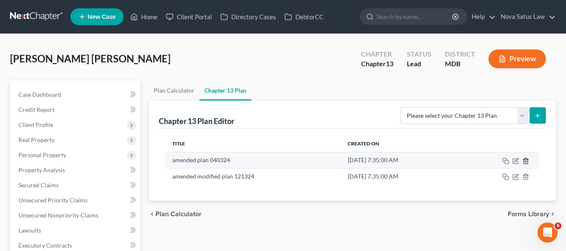
click at [525, 161] on icon "button" at bounding box center [525, 161] width 7 height 7
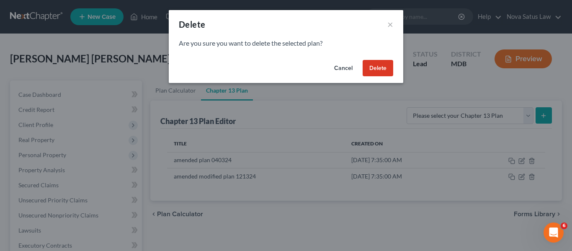
click at [369, 72] on button "Delete" at bounding box center [378, 68] width 31 height 17
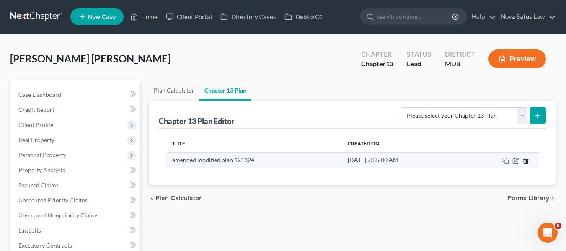
click at [525, 162] on line "button" at bounding box center [525, 161] width 0 height 2
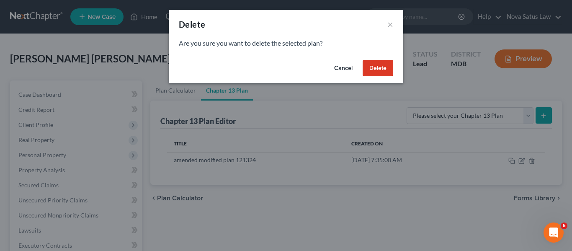
click at [378, 71] on button "Delete" at bounding box center [378, 68] width 31 height 17
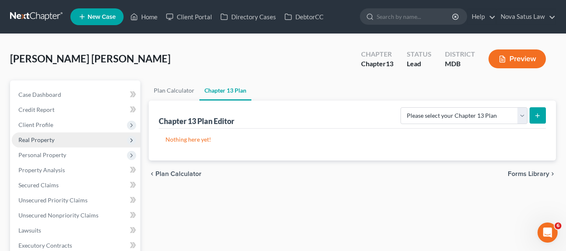
click at [31, 143] on span "Real Property" at bounding box center [76, 139] width 129 height 15
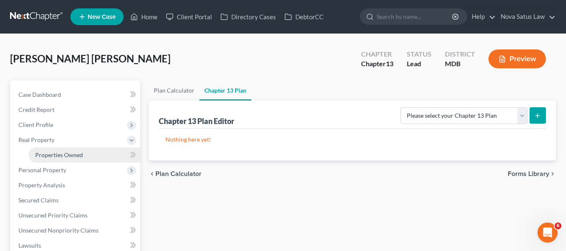
click at [47, 153] on span "Properties Owned" at bounding box center [59, 154] width 48 height 7
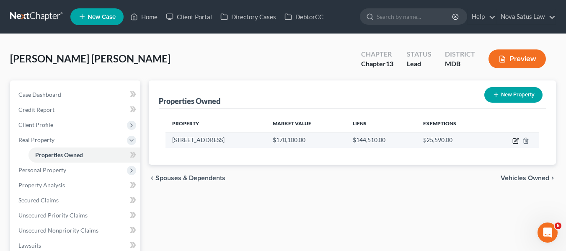
click at [514, 139] on icon "button" at bounding box center [515, 141] width 5 height 5
select select "21"
select select "7"
select select "3"
select select "0"
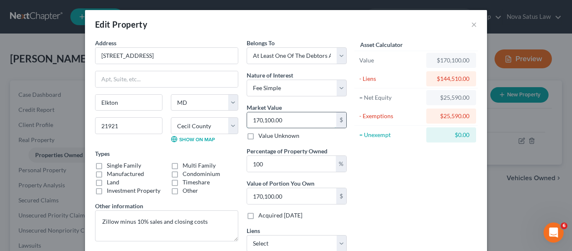
click at [298, 124] on input "170,100.00" at bounding box center [291, 120] width 89 height 16
type input "2"
type input "2.00"
type input "21"
type input "21.00"
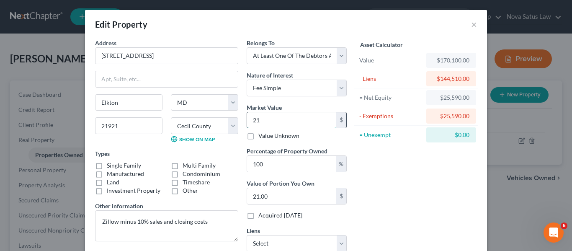
type input "210"
type input "210.00"
type input "2100"
type input "2,100.00"
type input "2,1000"
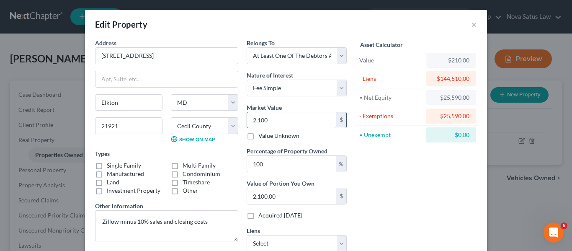
type input "21,000.00"
type input "21,0000"
type input "210,000.00"
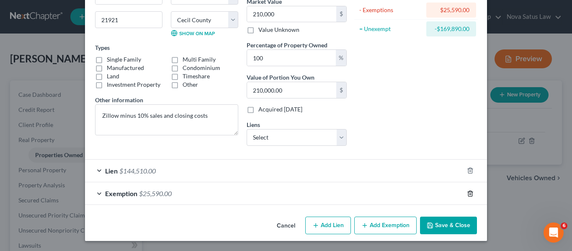
click at [469, 196] on icon "button" at bounding box center [470, 193] width 4 height 5
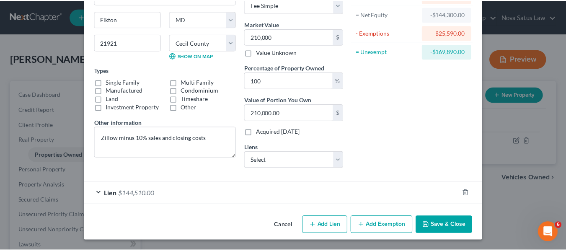
scroll to position [83, 0]
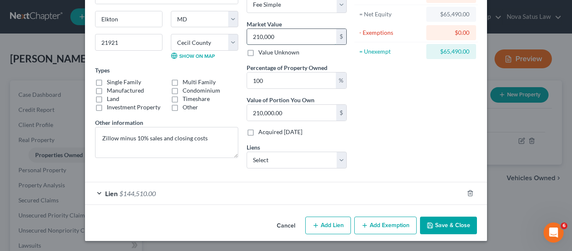
click at [310, 38] on input "210,000" at bounding box center [291, 37] width 89 height 16
type input "1"
type input "1.00"
type input "18"
type input "18.00"
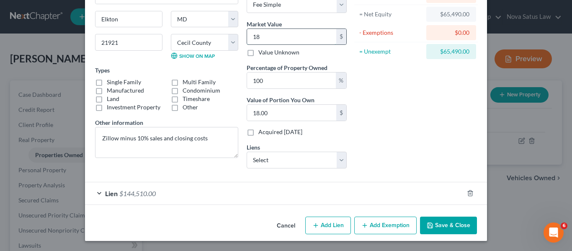
type input "189"
type input "189.00"
type input "1890"
type input "1,890.00"
type input "1,8900"
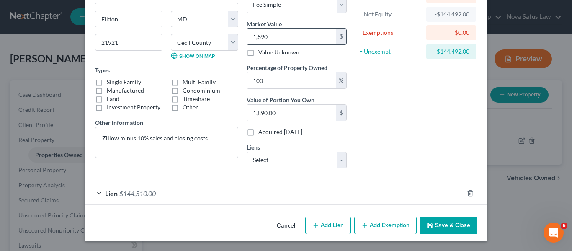
type input "18,900.00"
type input "18,9000"
type input "189,000.00"
type input "189,000"
click at [447, 224] on button "Save & Close" at bounding box center [448, 226] width 57 height 18
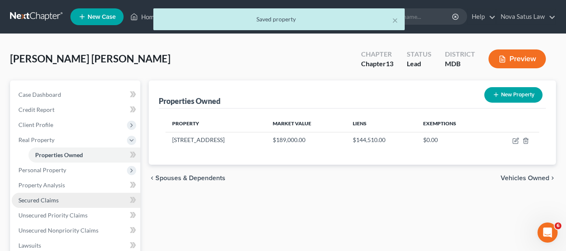
click at [61, 196] on link "Secured Claims" at bounding box center [76, 200] width 129 height 15
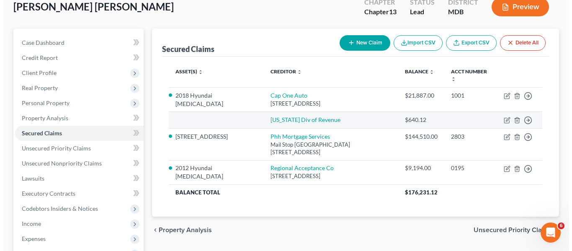
scroll to position [60, 0]
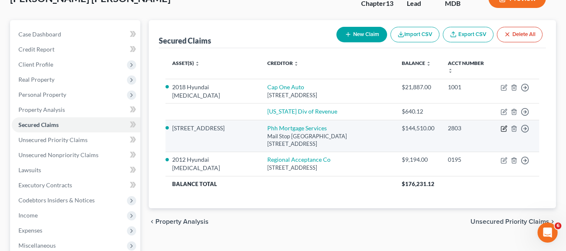
click at [504, 125] on icon "button" at bounding box center [504, 128] width 7 height 7
select select "33"
select select "0"
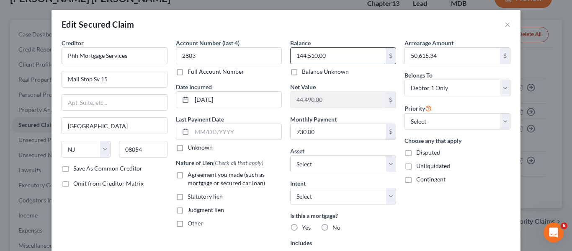
click at [338, 53] on input "144,510.00" at bounding box center [338, 56] width 95 height 16
type input "155,000"
click at [446, 58] on input "50,615.34" at bounding box center [452, 56] width 95 height 16
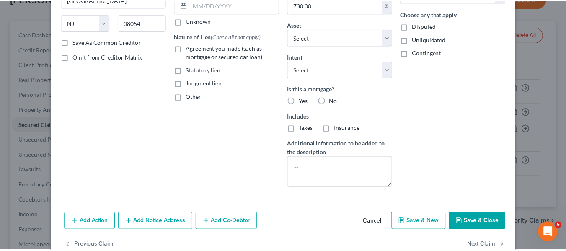
scroll to position [127, 0]
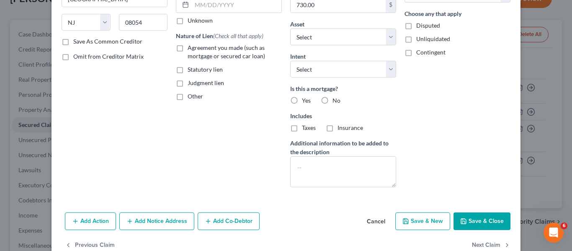
type input "60,000"
click at [463, 222] on polyline "button" at bounding box center [464, 222] width 3 height 2
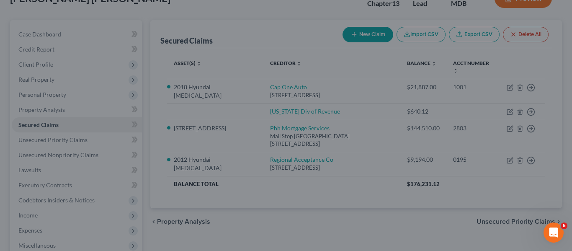
type input "155,000.00"
type input "34,000.00"
select select "9"
type input "60,000.00"
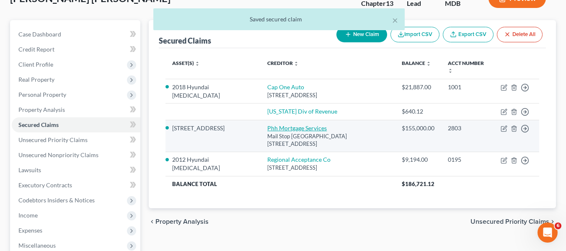
scroll to position [0, 0]
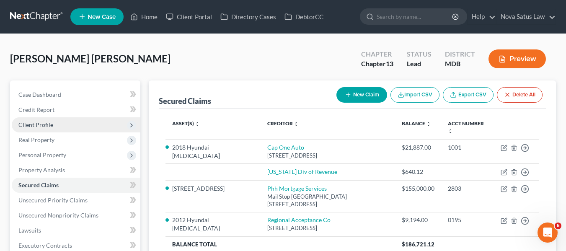
click at [49, 122] on span "Client Profile" at bounding box center [35, 124] width 35 height 7
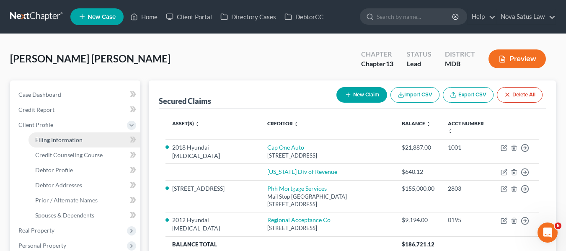
click at [44, 141] on span "Filing Information" at bounding box center [58, 139] width 47 height 7
select select "1"
select select "0"
select select "3"
select select "38"
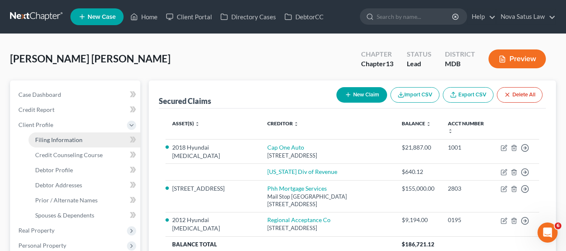
select select "0"
select select "21"
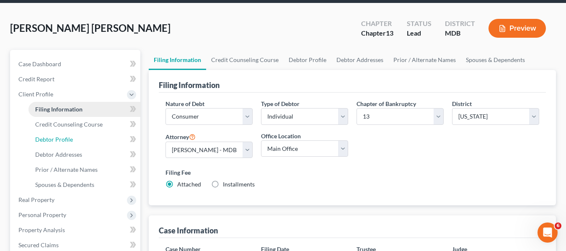
click at [44, 141] on span "Debtor Profile" at bounding box center [54, 139] width 38 height 7
select select "1"
select select "3"
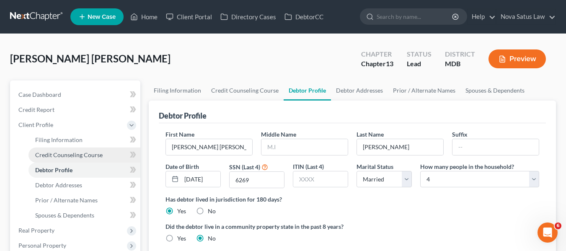
click at [49, 153] on span "Credit Counseling Course" at bounding box center [68, 154] width 67 height 7
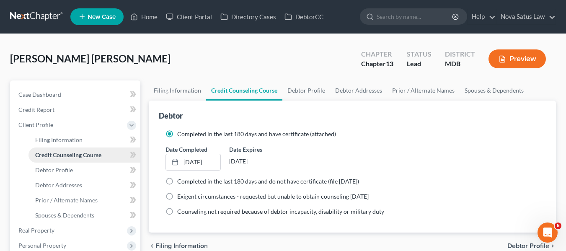
scroll to position [82, 0]
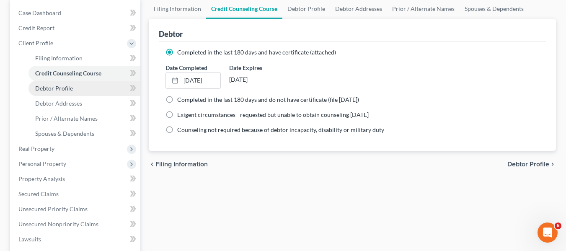
click at [52, 91] on span "Debtor Profile" at bounding box center [54, 88] width 38 height 7
select select "1"
select select "3"
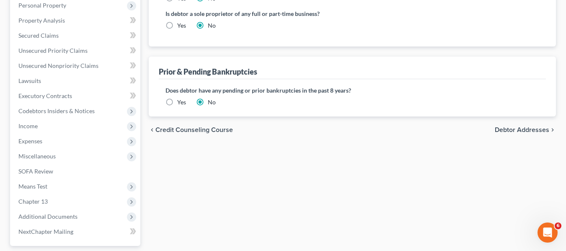
scroll to position [240, 0]
click at [177, 101] on label "Yes" at bounding box center [181, 102] width 9 height 8
click at [181, 101] on input "Yes" at bounding box center [183, 100] width 5 height 5
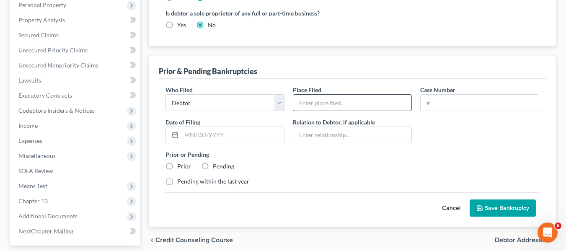
click at [322, 109] on input "text" at bounding box center [352, 103] width 118 height 16
type input "MD"
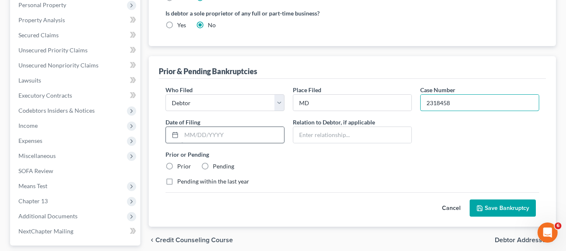
type input "2318458"
click at [183, 131] on input "text" at bounding box center [232, 135] width 103 height 16
type input "[DATE]"
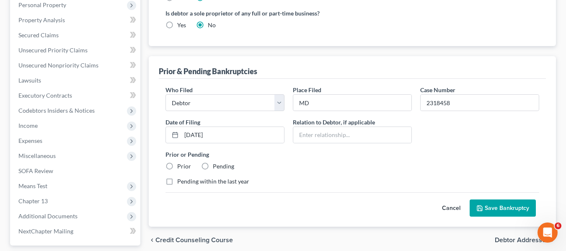
click at [177, 164] on label "Prior" at bounding box center [184, 166] width 14 height 8
click at [181, 164] on input "Prior" at bounding box center [183, 164] width 5 height 5
radio input "true"
click at [484, 214] on button "Save Bankruptcy" at bounding box center [503, 208] width 66 height 18
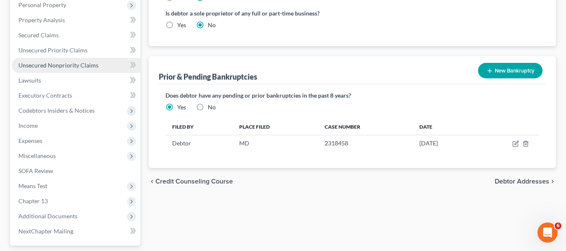
click at [39, 68] on span "Unsecured Nonpriority Claims" at bounding box center [58, 65] width 80 height 7
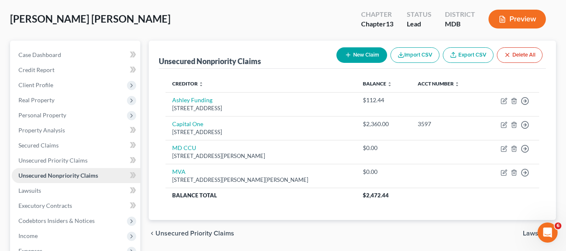
scroll to position [41, 0]
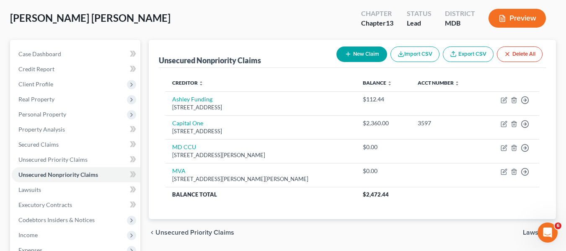
click at [341, 53] on button "New Claim" at bounding box center [361, 55] width 51 height 16
select select "0"
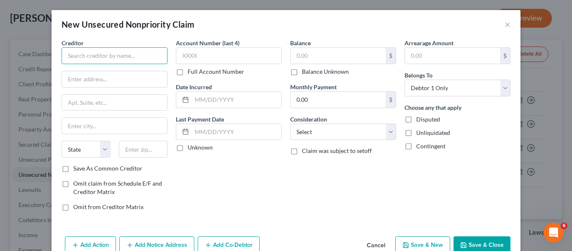
click at [110, 59] on input "text" at bounding box center [115, 55] width 106 height 17
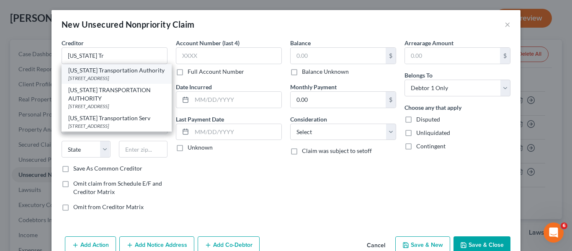
click at [106, 80] on div "[STREET_ADDRESS]" at bounding box center [116, 78] width 97 height 7
type input "[US_STATE] Transportation Authority"
type input "[STREET_ADDRESS]"
type input "[GEOGRAPHIC_DATA]"
select select "21"
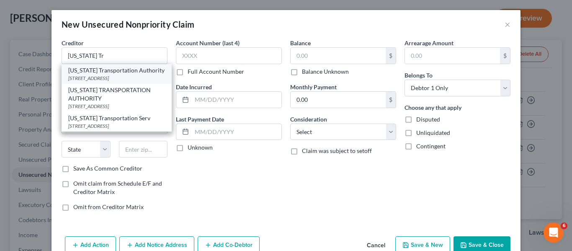
type input "21224"
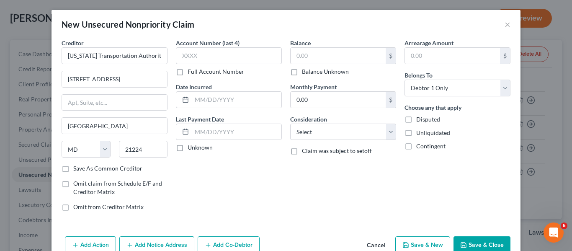
click at [472, 245] on button "Save & Close" at bounding box center [482, 245] width 57 height 18
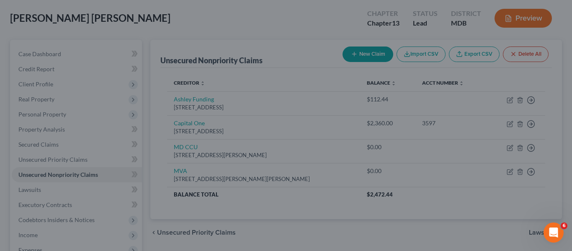
type input "0.00"
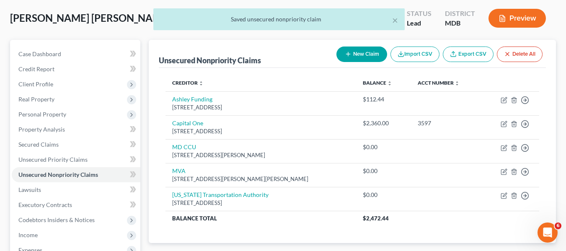
click at [341, 54] on button "New Claim" at bounding box center [361, 55] width 51 height 16
select select "0"
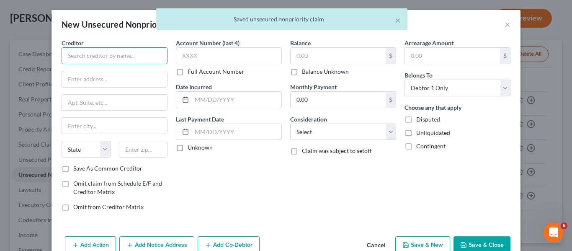
click at [126, 58] on input "text" at bounding box center [115, 55] width 106 height 17
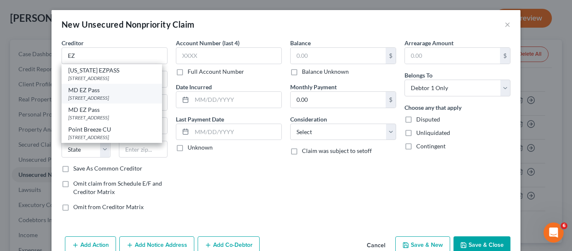
click at [122, 95] on div "[STREET_ADDRESS]" at bounding box center [111, 97] width 87 height 7
type input "MD EZ Pass"
type input "1 Turnpike Dr"
type input "[GEOGRAPHIC_DATA]"
select select "21"
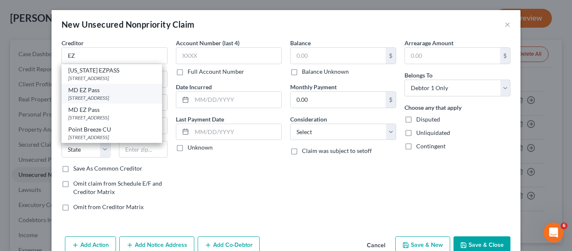
type input "21903"
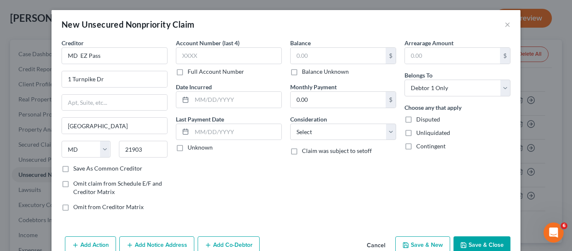
click at [468, 242] on button "Save & Close" at bounding box center [482, 245] width 57 height 18
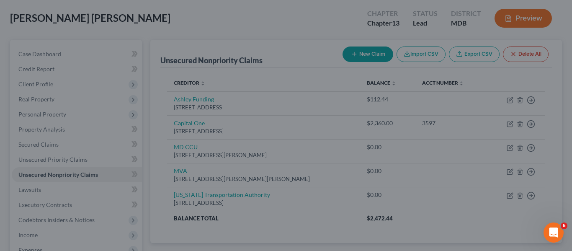
type input "0.00"
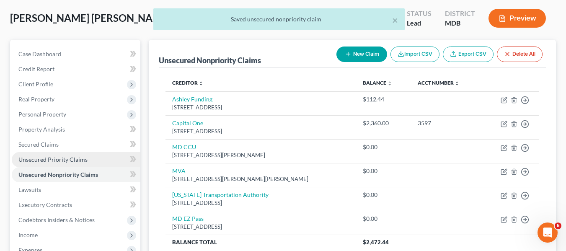
click at [64, 156] on span "Unsecured Priority Claims" at bounding box center [52, 159] width 69 height 7
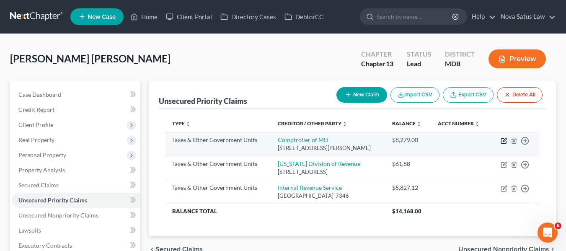
click at [503, 140] on icon "button" at bounding box center [505, 140] width 4 height 4
select select "2"
select select "21"
select select "0"
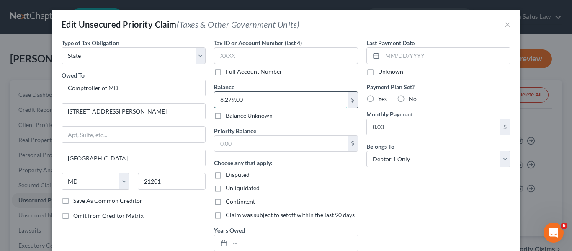
click at [282, 95] on input "8,279.00" at bounding box center [281, 100] width 133 height 16
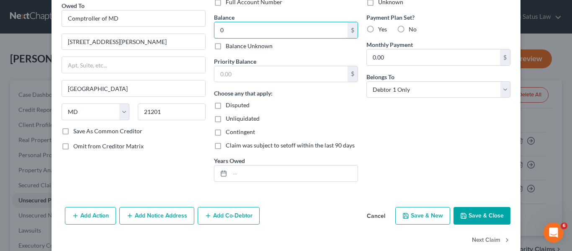
scroll to position [70, 0]
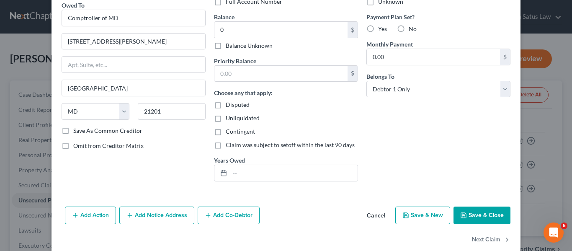
click at [467, 218] on button "Save & Close" at bounding box center [482, 216] width 57 height 18
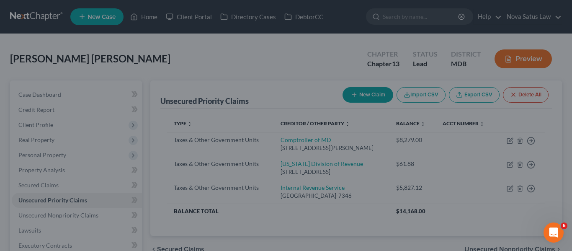
type input "0.00"
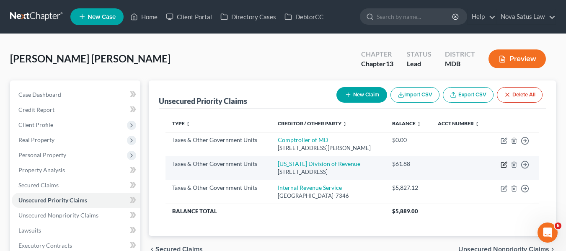
click at [504, 166] on icon "button" at bounding box center [504, 164] width 7 height 7
select select "2"
select select "7"
select select "0"
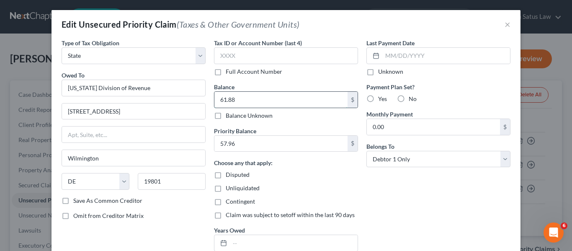
click at [272, 103] on input "61.88" at bounding box center [281, 100] width 133 height 16
type input "0"
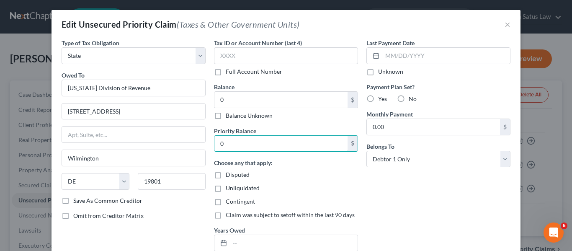
scroll to position [84, 0]
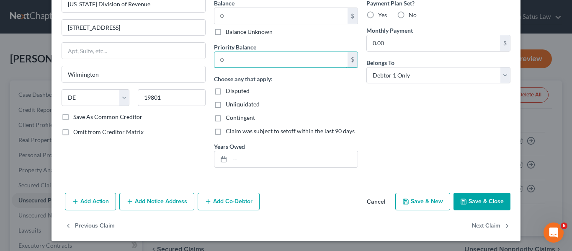
type input "0"
click at [470, 204] on button "Save & Close" at bounding box center [482, 202] width 57 height 18
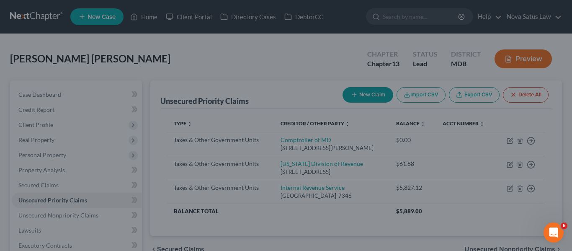
type input "0.00"
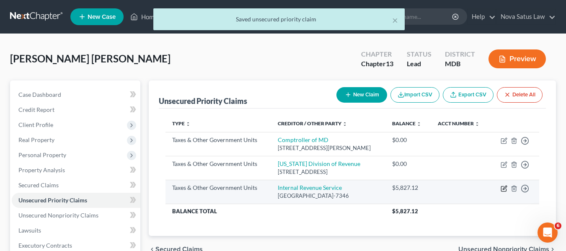
click at [503, 189] on icon "button" at bounding box center [505, 188] width 4 height 4
select select "0"
select select "39"
select select "0"
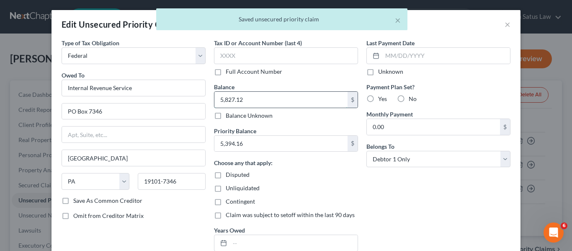
click at [288, 97] on input "5,827.12" at bounding box center [281, 100] width 133 height 16
type input "0"
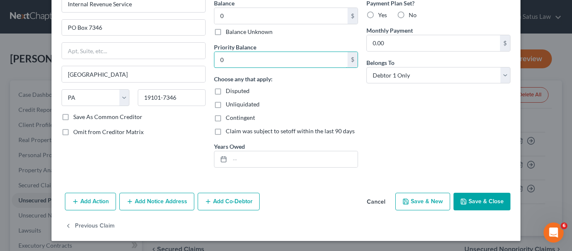
type input "0"
click at [465, 203] on button "Save & Close" at bounding box center [482, 202] width 57 height 18
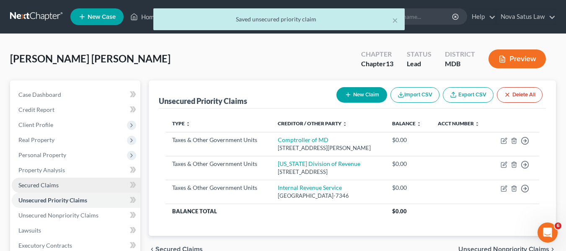
click at [45, 184] on span "Secured Claims" at bounding box center [38, 184] width 40 height 7
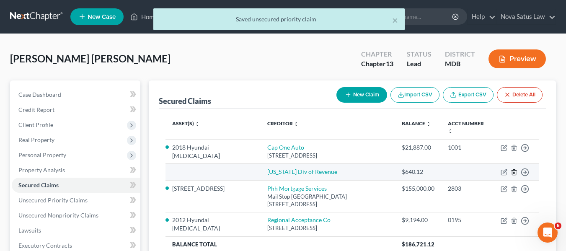
click at [515, 169] on icon "button" at bounding box center [514, 172] width 7 height 7
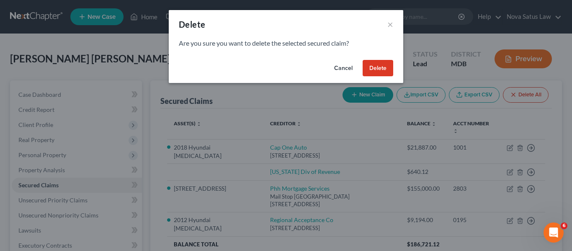
click at [372, 67] on button "Delete" at bounding box center [378, 68] width 31 height 17
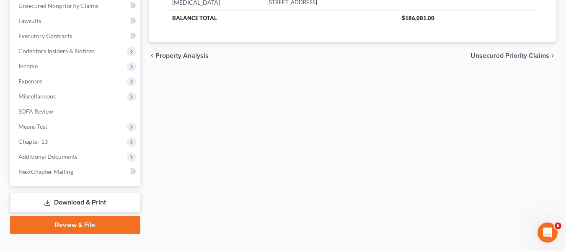
scroll to position [210, 0]
